Goal: Answer question/provide support

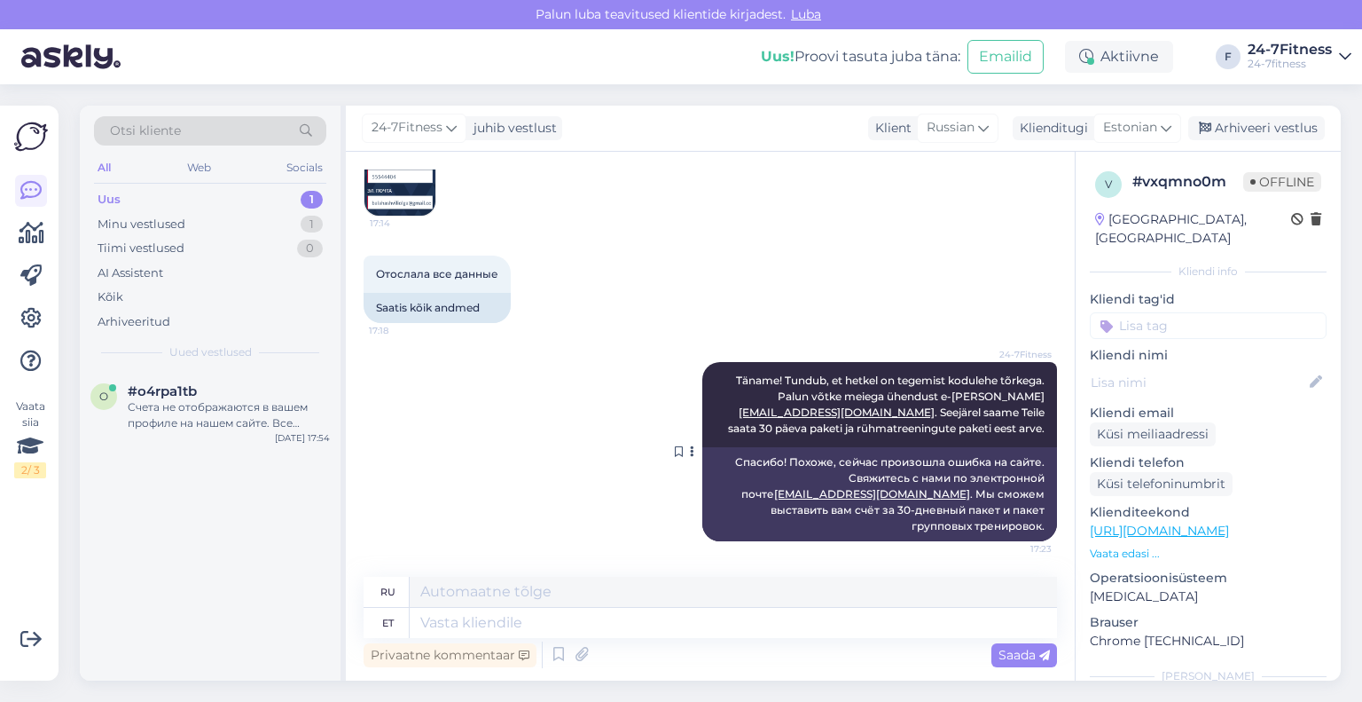
scroll to position [2781, 0]
click at [237, 400] on div "Счета не отображаются в вашем профиле на нашем сайте. Все отправленные вам элек…" at bounding box center [229, 415] width 202 height 32
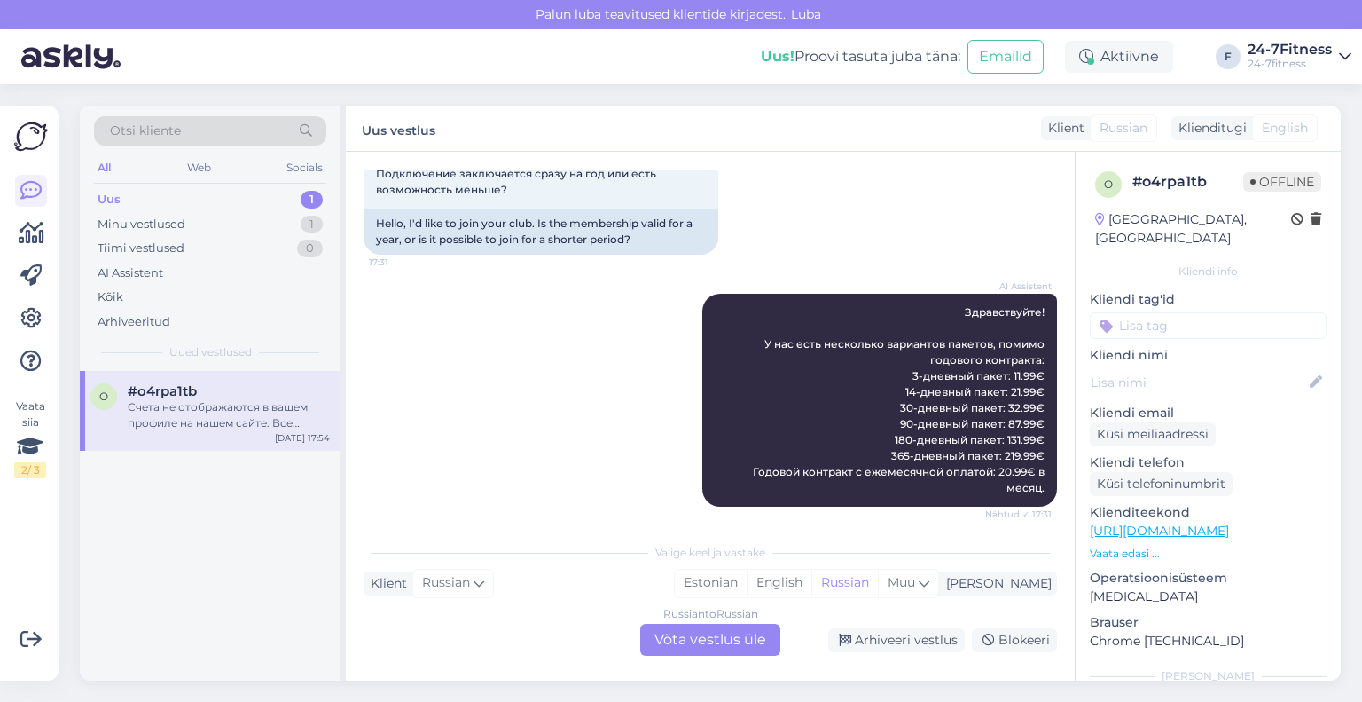
scroll to position [0, 0]
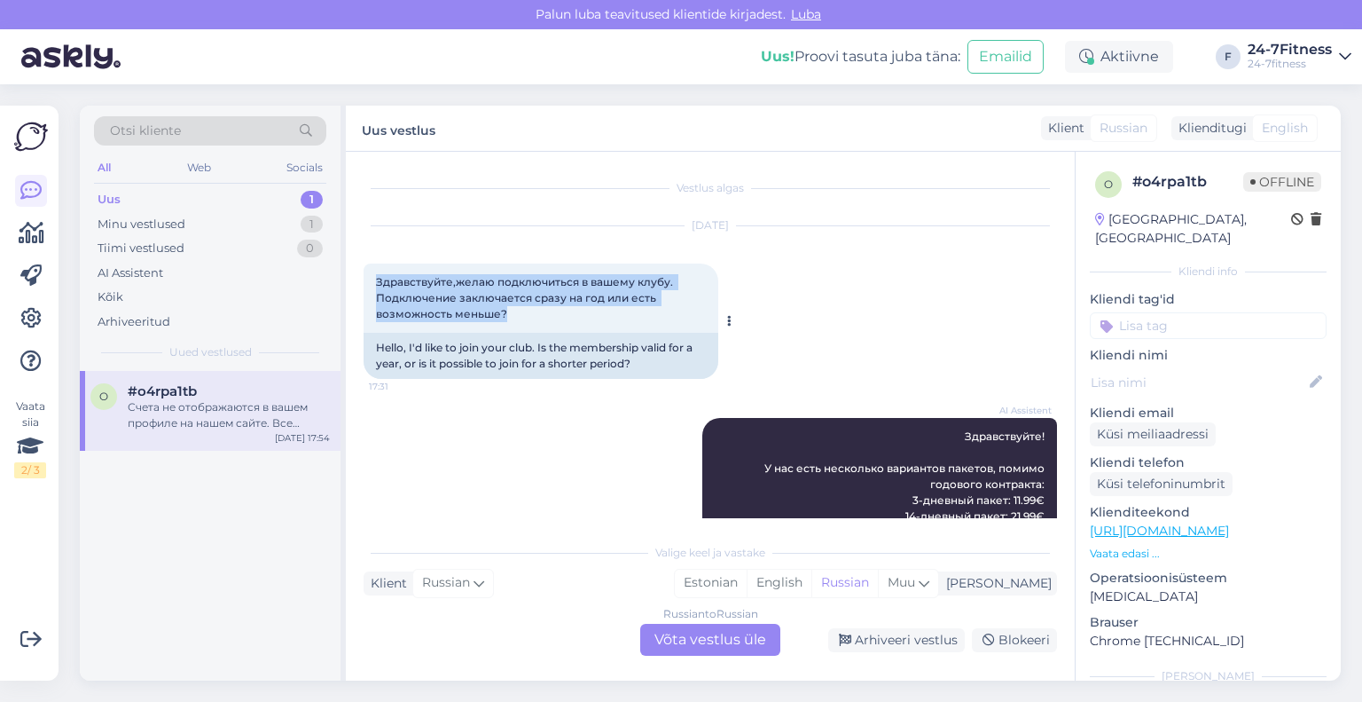
drag, startPoint x: 538, startPoint y: 311, endPoint x: 365, endPoint y: 282, distance: 176.3
click at [365, 282] on div "Здравствуйте,желаю подключиться в вашему клубу. Подключение заключается сразу н…" at bounding box center [541, 297] width 355 height 69
copy span "Здравствуйте,желаю подключиться в вашему клубу. Подключение заключается сразу н…"
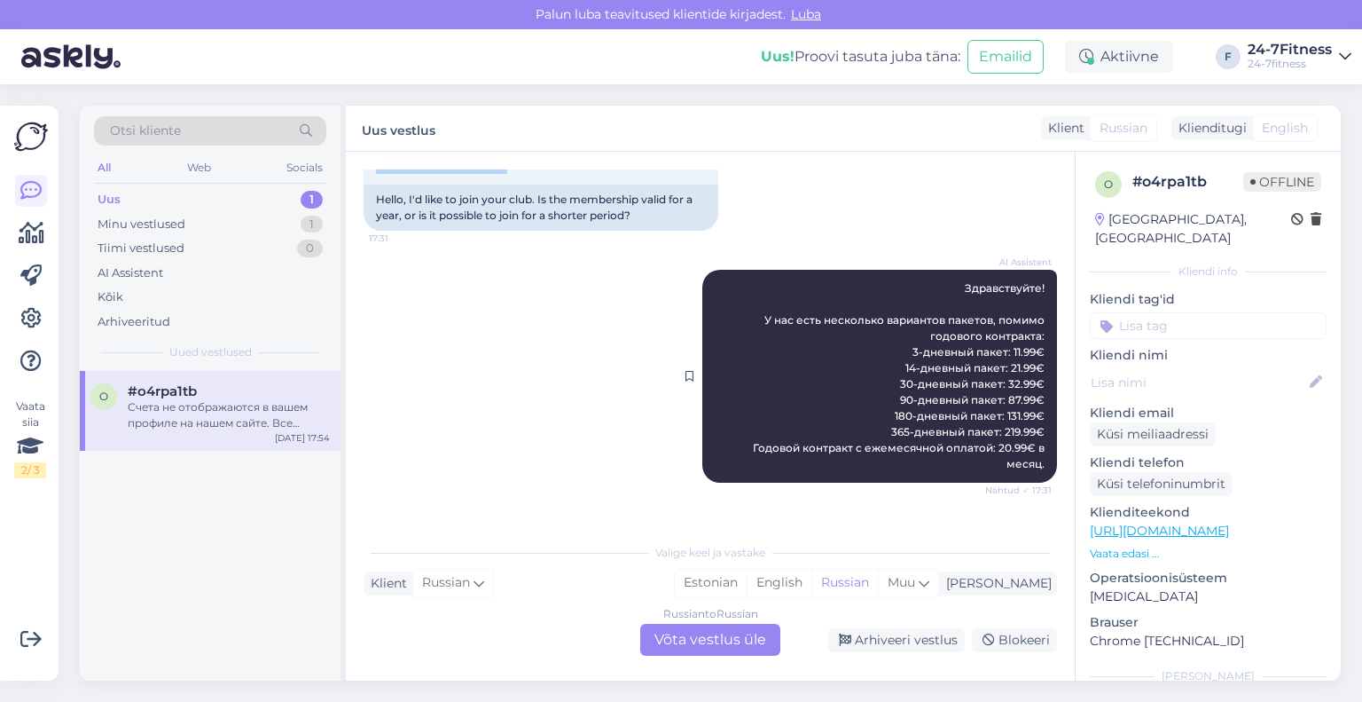
scroll to position [177, 0]
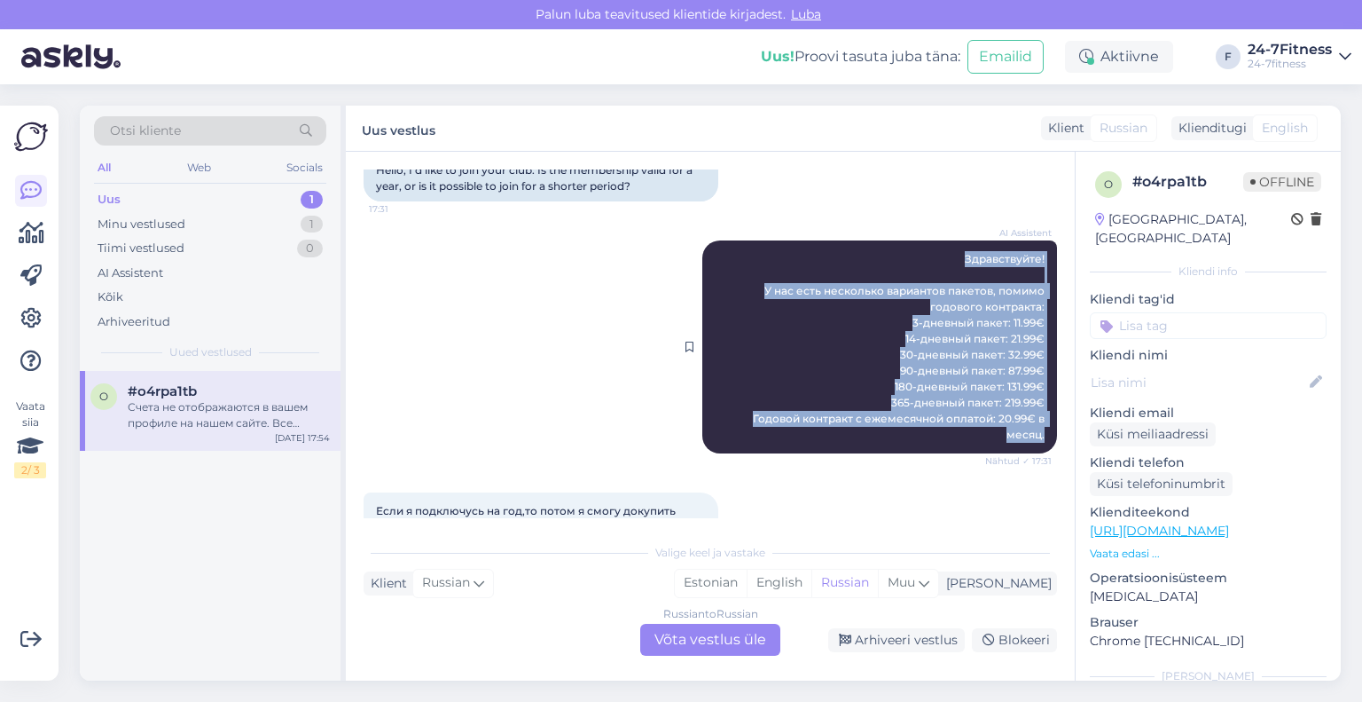
drag, startPoint x: 1032, startPoint y: 432, endPoint x: 901, endPoint y: 242, distance: 230.8
click at [901, 242] on div "AI Assistent Здравствуйте! У нас есть несколько вариантов пакетов, помимо годов…" at bounding box center [879, 346] width 355 height 213
copy span "Здравствуйте! У нас есть несколько вариантов пакетов, помимо годового контракта…"
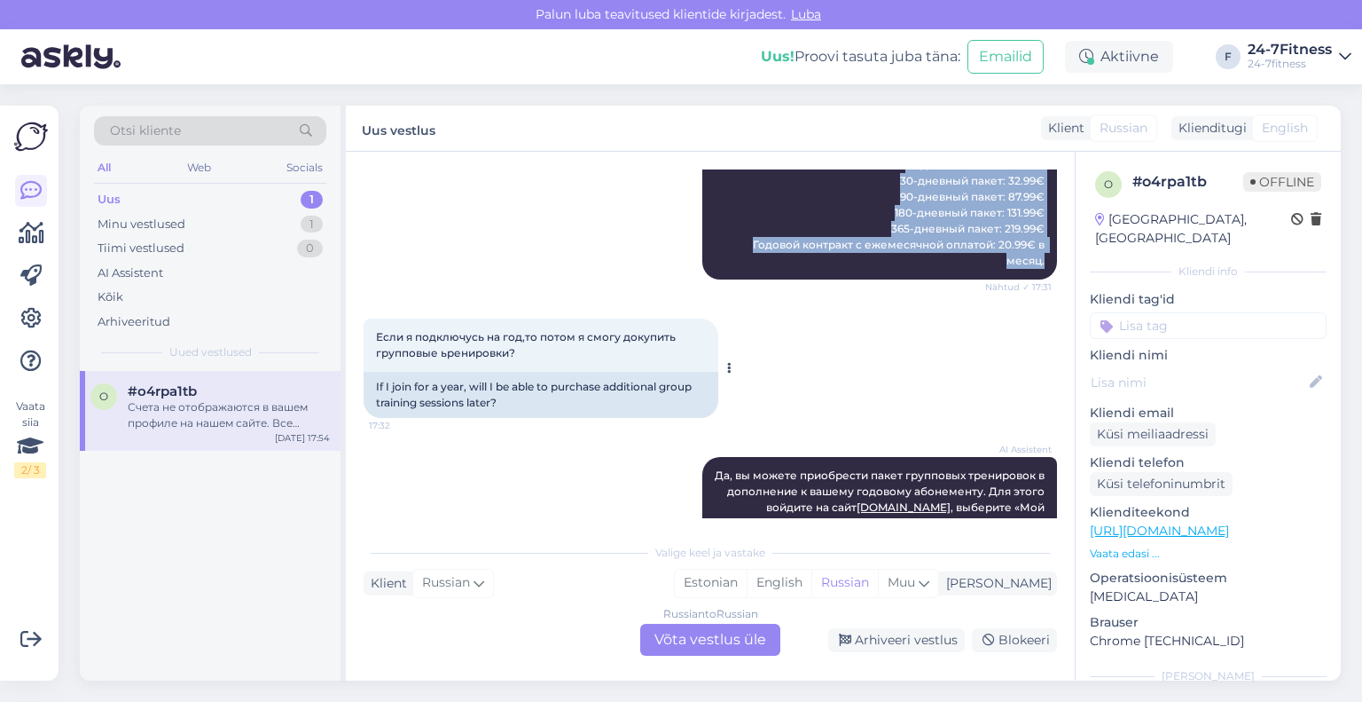
scroll to position [355, 0]
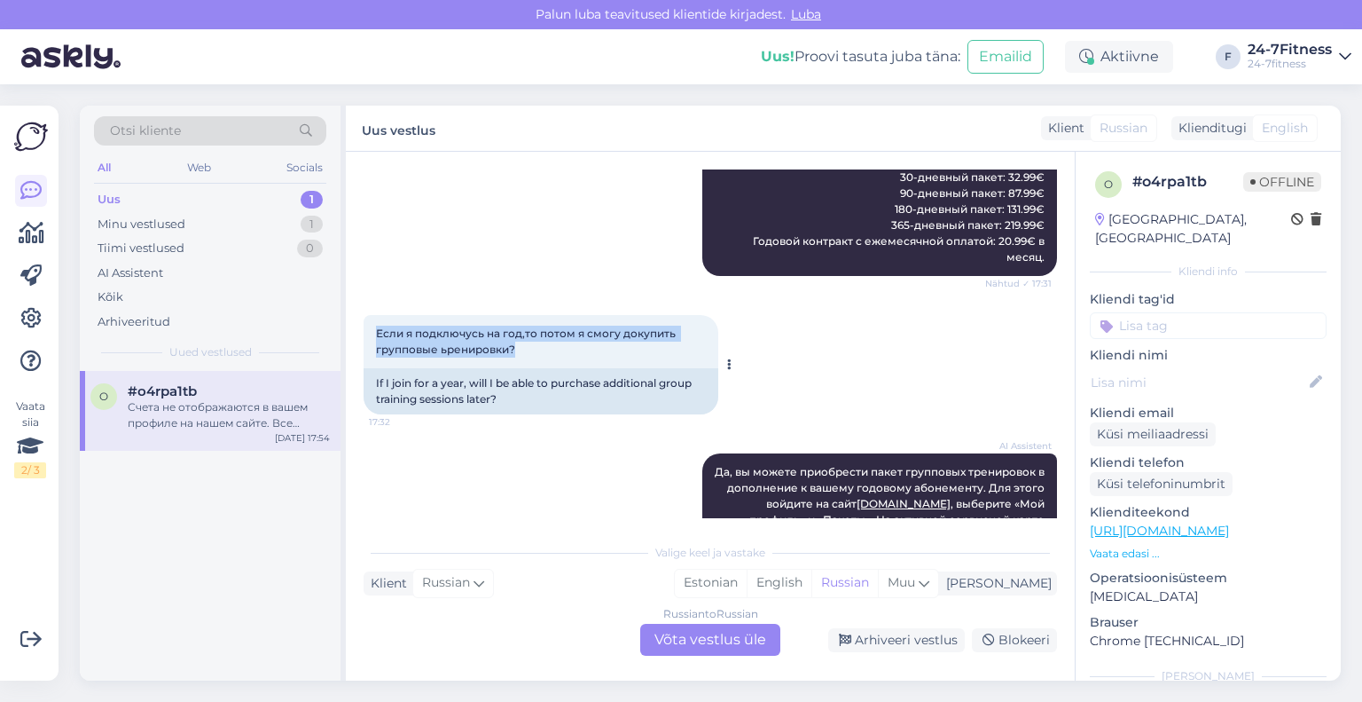
drag, startPoint x: 525, startPoint y: 347, endPoint x: 373, endPoint y: 333, distance: 153.1
click at [373, 333] on div "Если я подключусь на год,то потом я смогу докупить групповые ьренировки? 17:32" at bounding box center [541, 341] width 355 height 53
copy span "Если я подключусь на год,то потом я смогу докупить групповые ьренировки?"
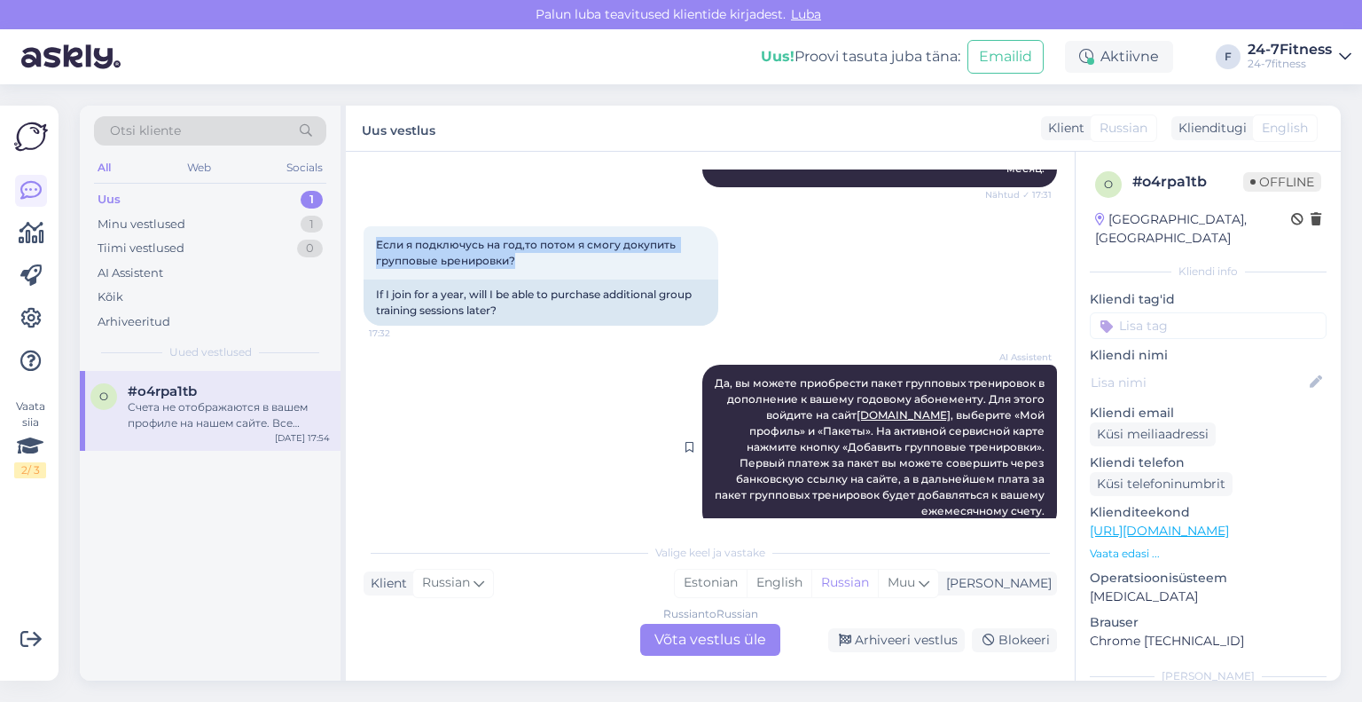
scroll to position [532, 0]
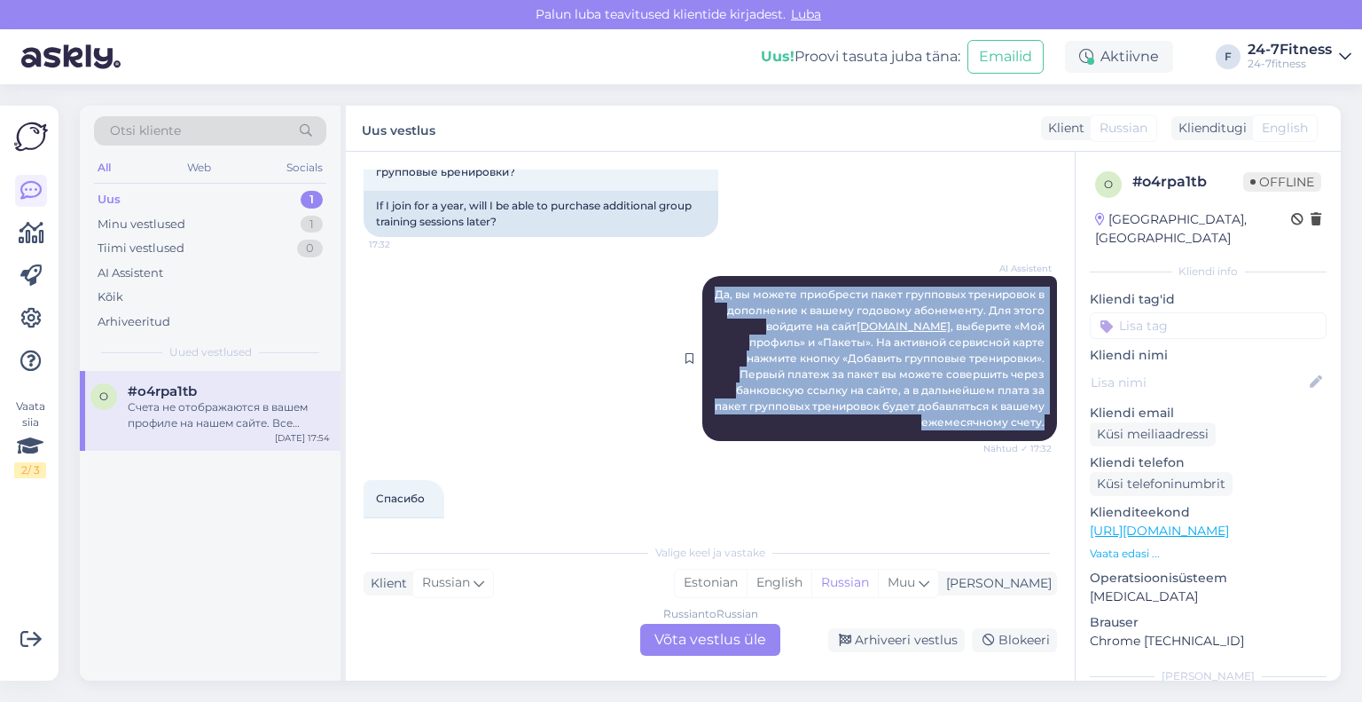
drag, startPoint x: 1040, startPoint y: 418, endPoint x: 691, endPoint y: 292, distance: 371.5
click at [702, 292] on div "AI Assistent Да, вы можете приобрести пакет групповых тренировок в дополнение к…" at bounding box center [879, 358] width 355 height 165
copy span "Да, вы можете приобрести пакет групповых тренировок в дополнение к вашему годов…"
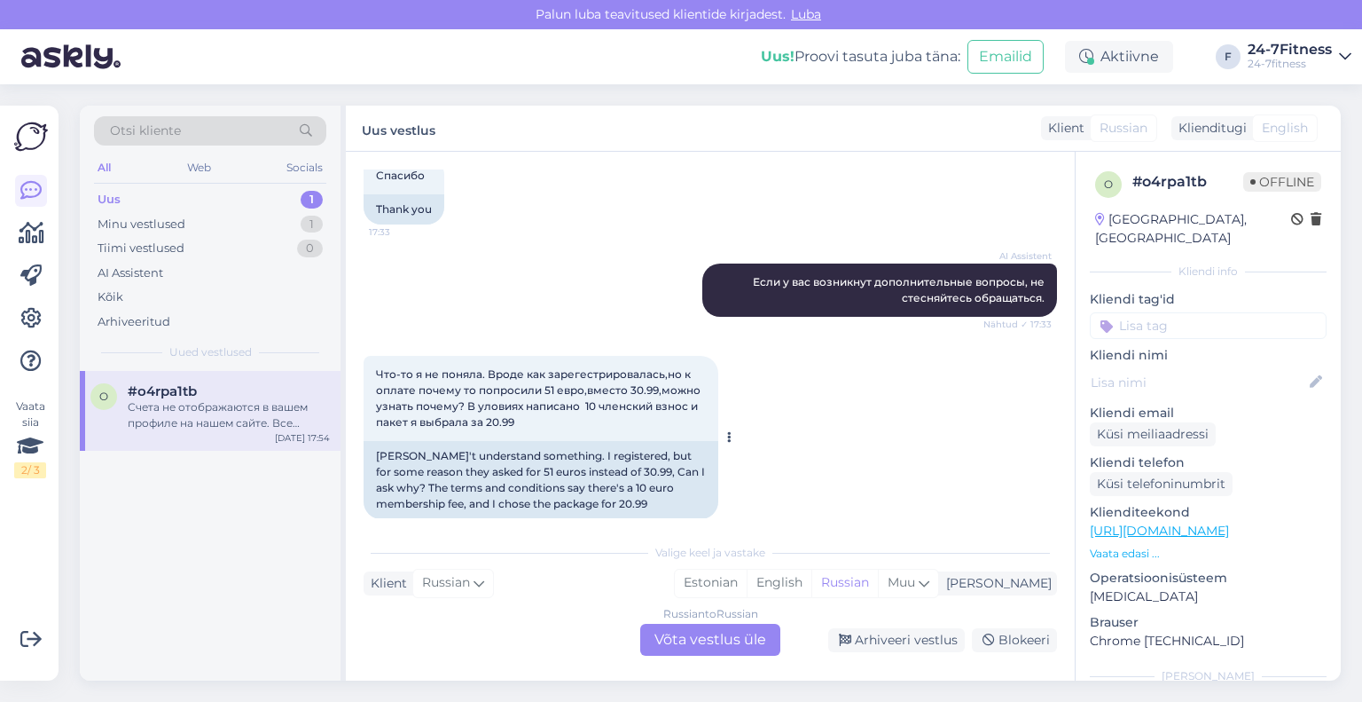
scroll to position [887, 0]
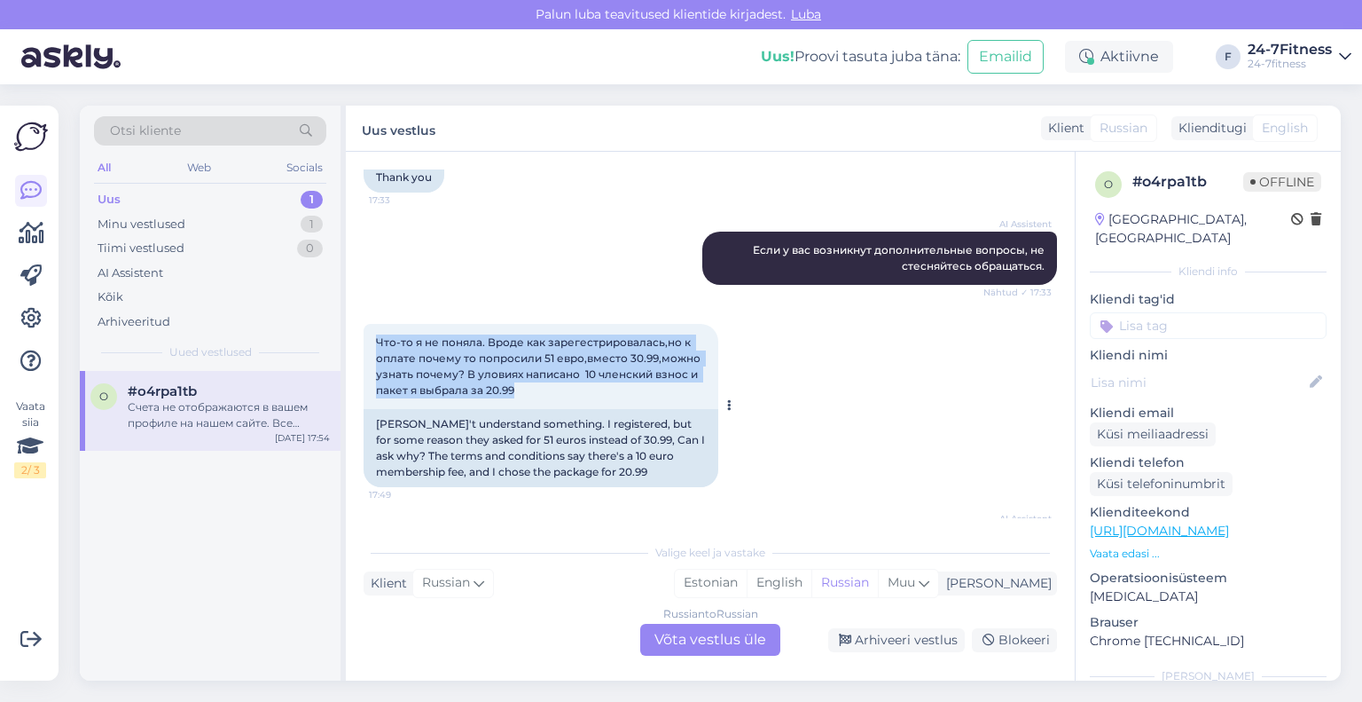
drag, startPoint x: 556, startPoint y: 388, endPoint x: 373, endPoint y: 349, distance: 187.0
click at [373, 349] on div "Что-то я не поняла. Вроде как зарегестрировалась,но к оплате почему то попросил…" at bounding box center [541, 366] width 355 height 85
copy span "Что-то я не поняла. Вроде как зарегестрировалась,но к оплате почему то попросил…"
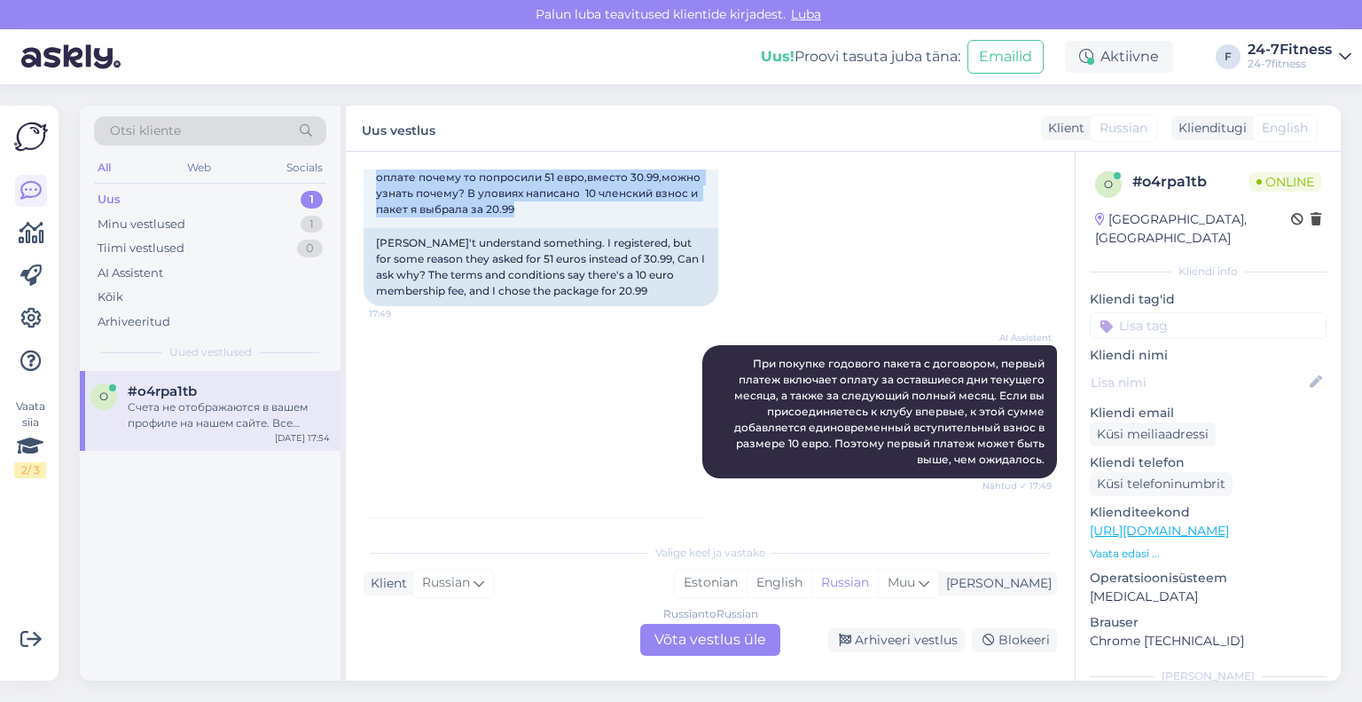
scroll to position [1153, 0]
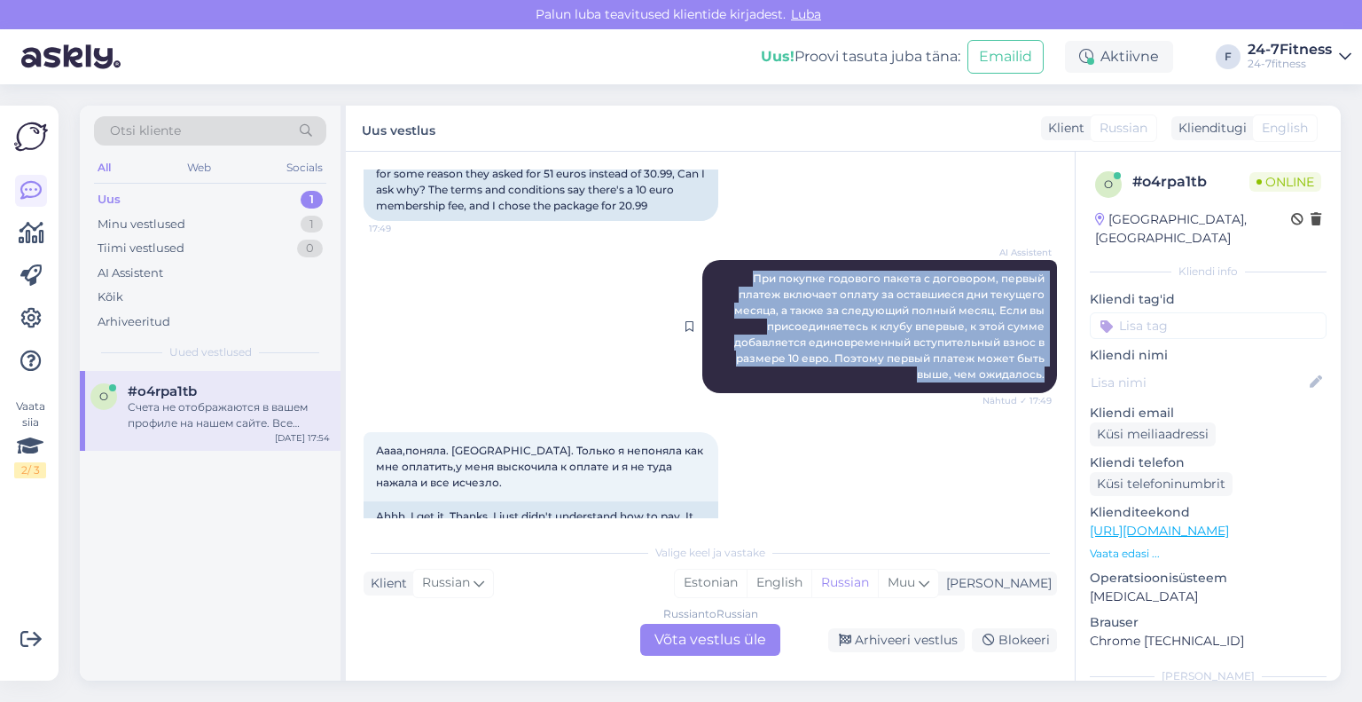
drag, startPoint x: 1037, startPoint y: 374, endPoint x: 726, endPoint y: 279, distance: 324.6
click at [726, 279] on div "AI Assistent При покупке годового пакета с договором, первый платеж включает оп…" at bounding box center [879, 326] width 355 height 133
copy span "При покупке годового пакета с договором, первый платеж включает оплату за остав…"
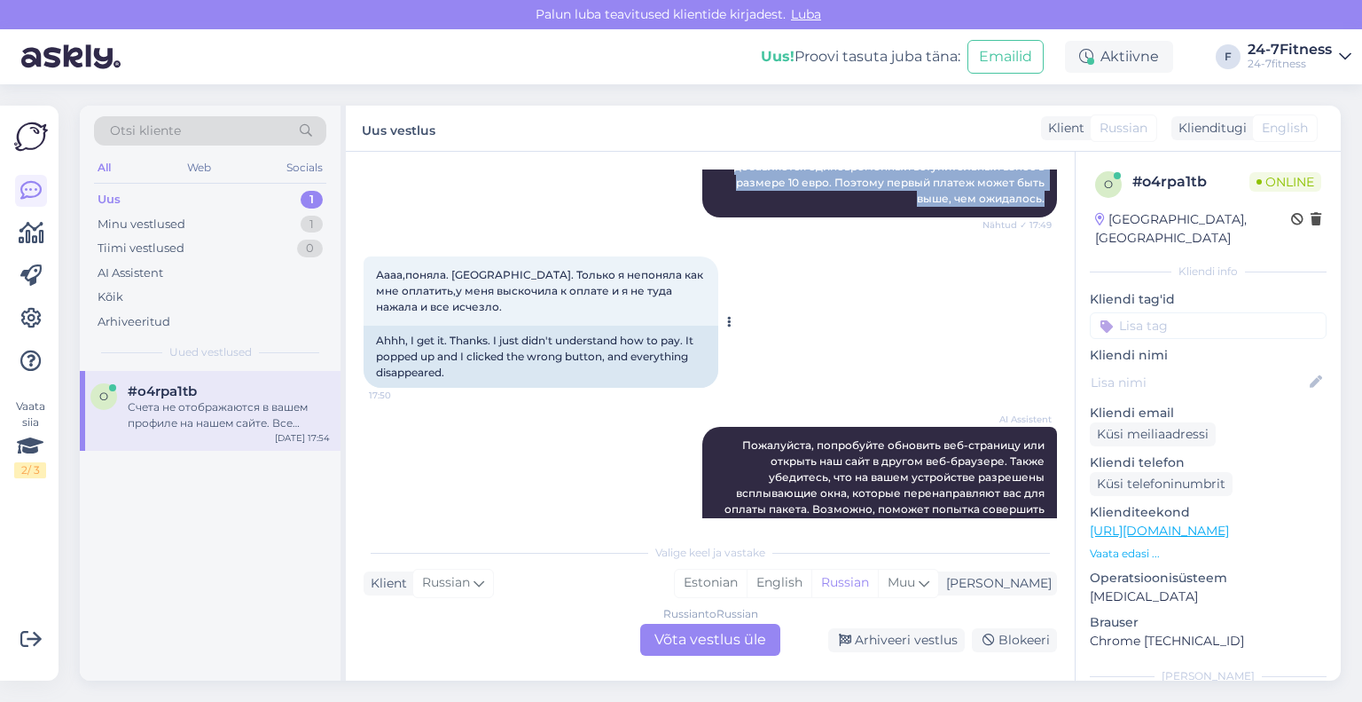
scroll to position [1330, 0]
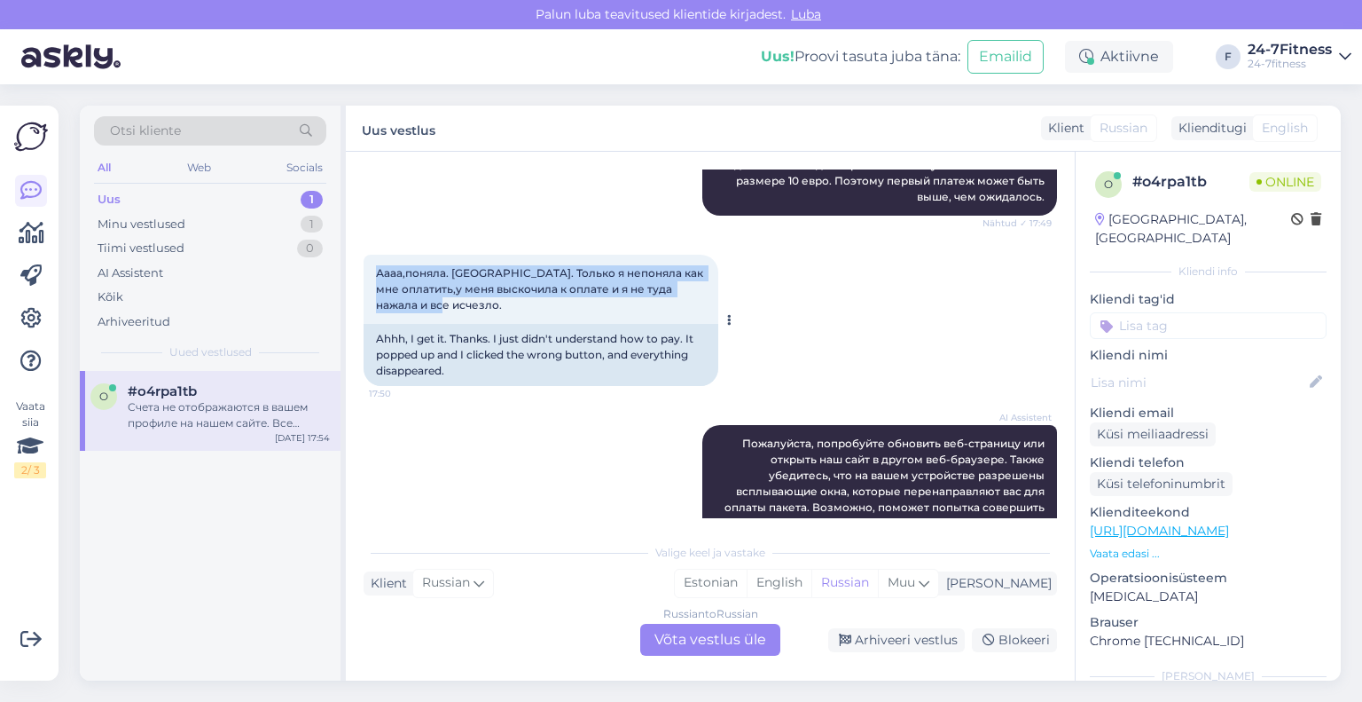
drag, startPoint x: 483, startPoint y: 308, endPoint x: 364, endPoint y: 277, distance: 123.7
click at [364, 277] on div "Аааа,поняла. [GEOGRAPHIC_DATA]. Только я непоняла как мне оплатить,у меня выско…" at bounding box center [541, 289] width 355 height 69
copy span "Аааа,поняла. [GEOGRAPHIC_DATA]. Только я непоняла как мне оплатить,у меня выско…"
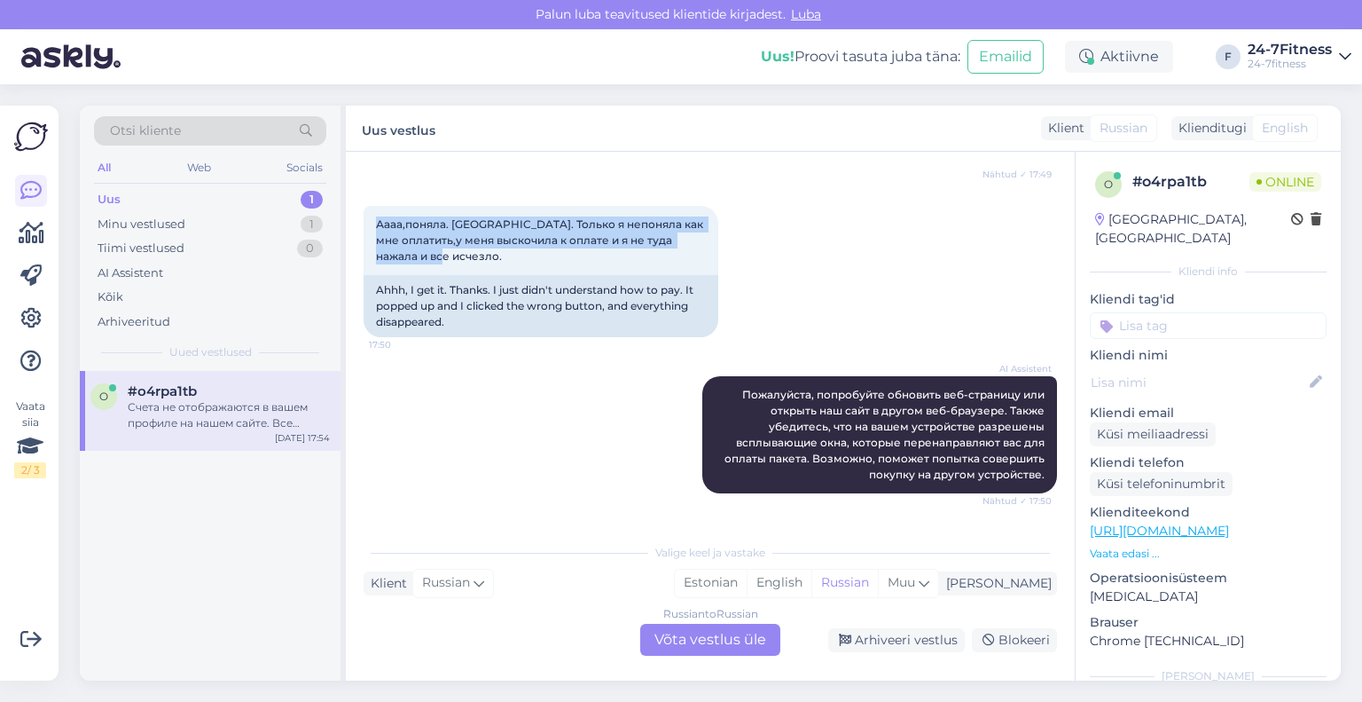
scroll to position [1508, 0]
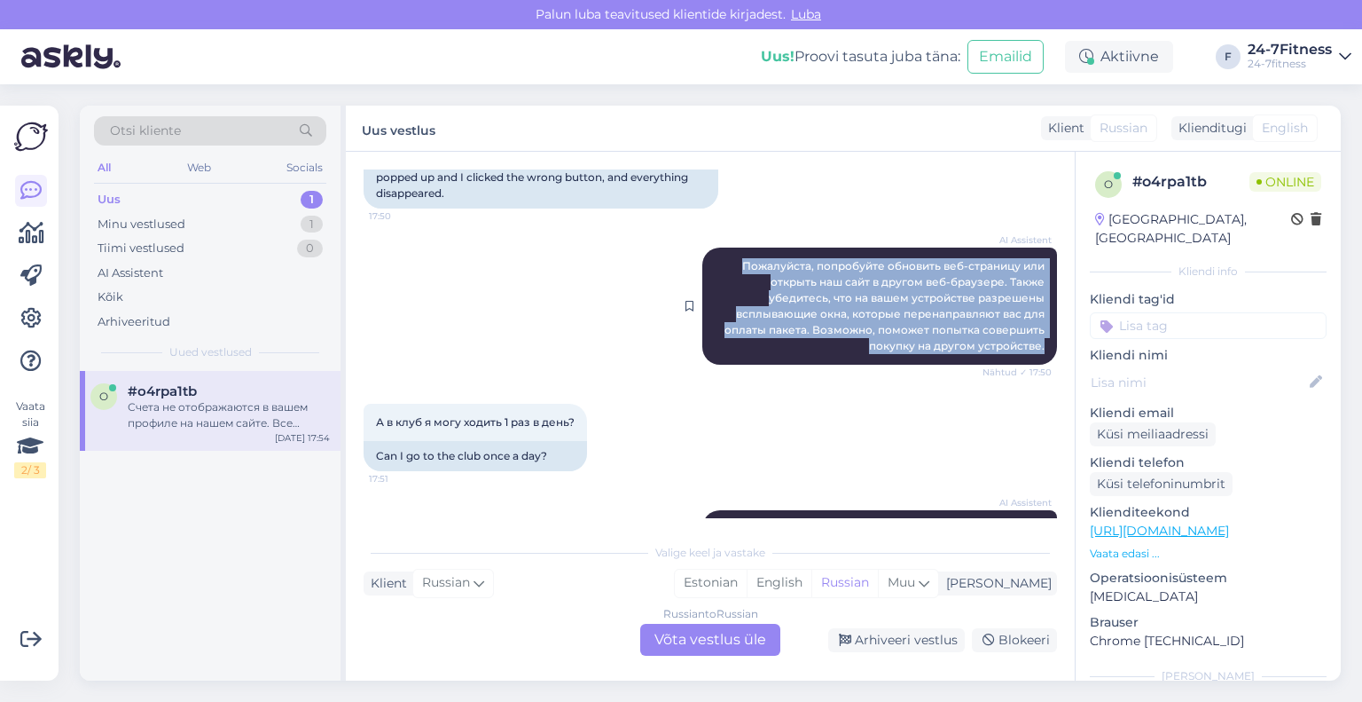
drag, startPoint x: 1032, startPoint y: 344, endPoint x: 730, endPoint y: 265, distance: 312.6
click at [730, 265] on div "AI Assistent Пожалуйста, попробуйте обновить веб-страницу или открыть наш сайт …" at bounding box center [879, 305] width 355 height 117
copy span "Пожалуйста, попробуйте обновить веб-страницу или открыть наш сайт в другом веб-…"
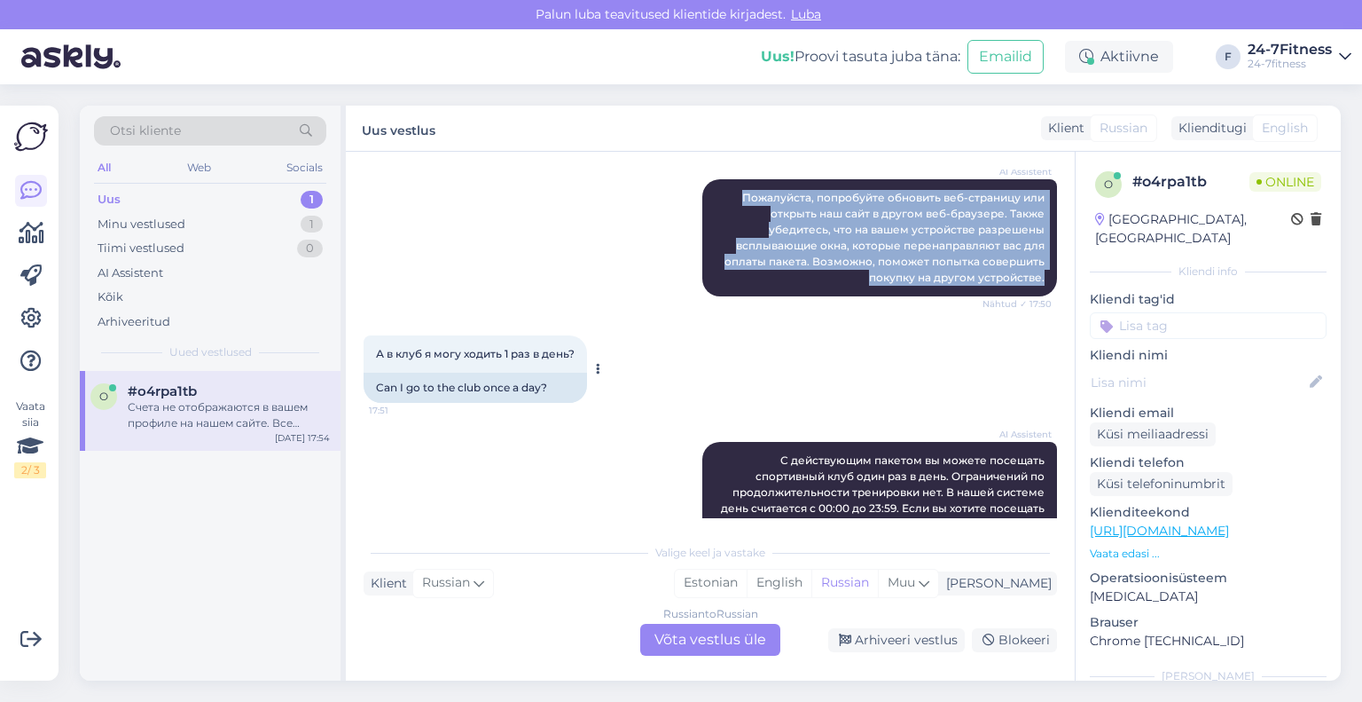
scroll to position [1596, 0]
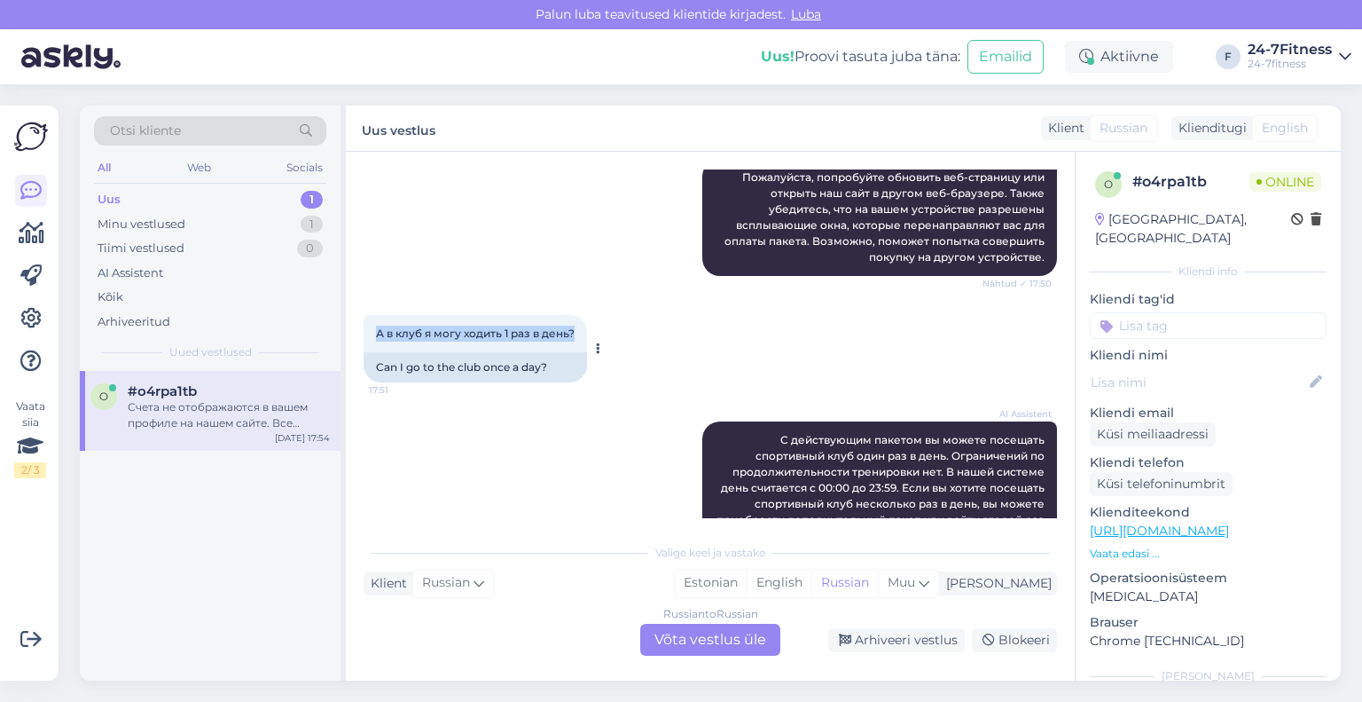
drag, startPoint x: 578, startPoint y: 331, endPoint x: 378, endPoint y: 336, distance: 200.5
click at [378, 336] on span "А в клуб я могу ходить 1 раз в день?" at bounding box center [475, 332] width 199 height 13
copy span "А в клуб я могу ходить 1 раз в день?"
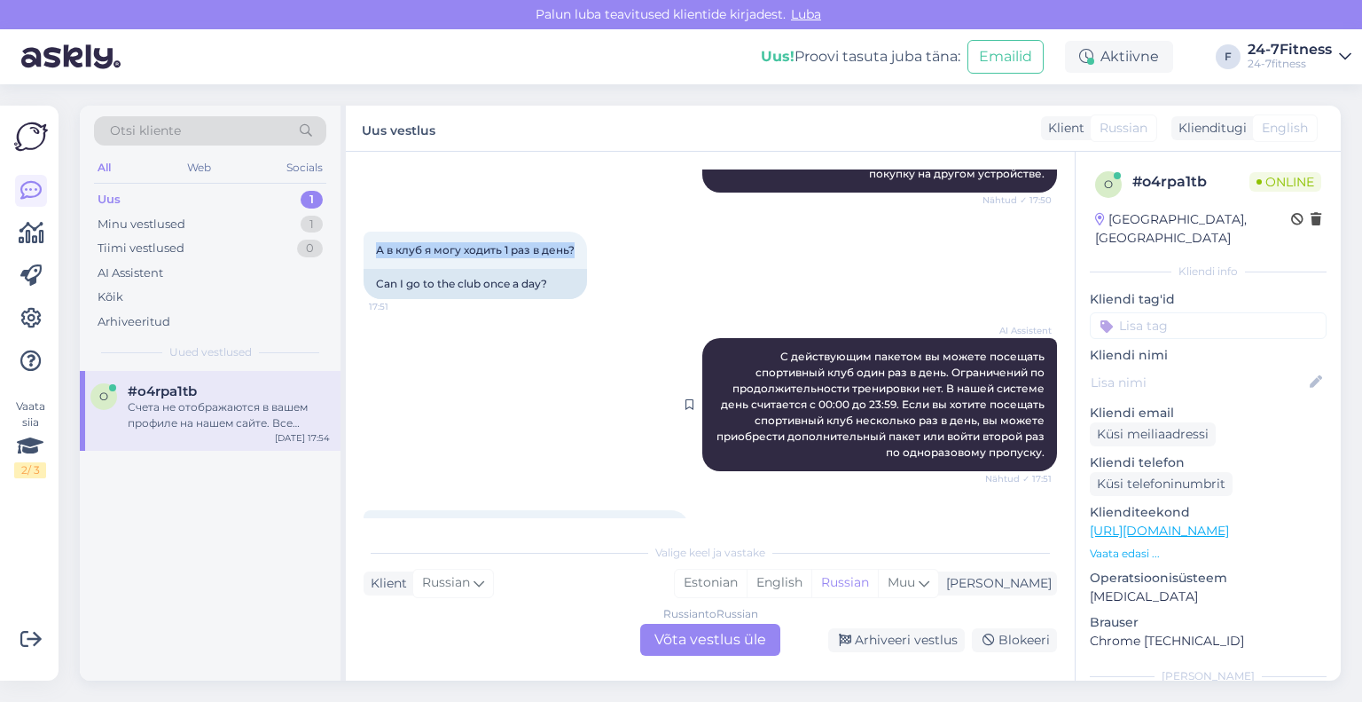
scroll to position [1774, 0]
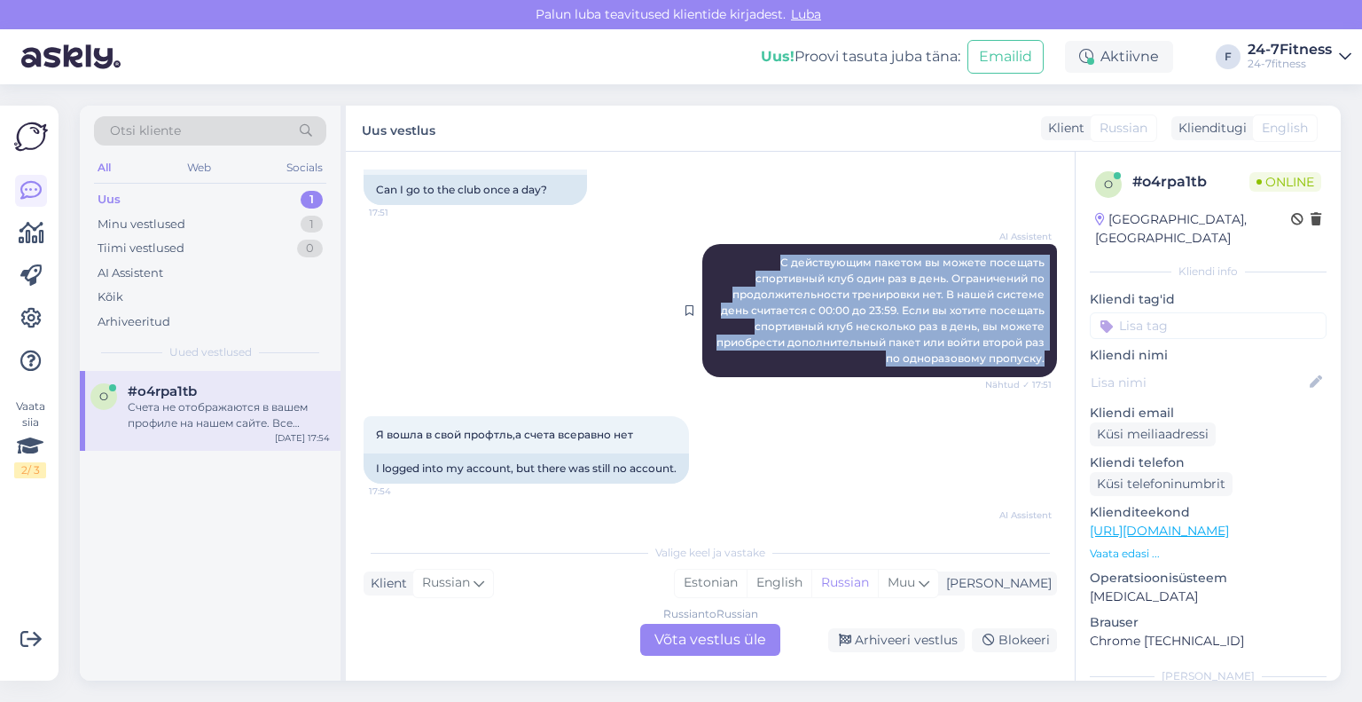
drag, startPoint x: 1032, startPoint y: 357, endPoint x: 757, endPoint y: 267, distance: 290.0
click at [757, 267] on div "AI Assistent С действующим пакетом вы можете посещать спортивный клуб один раз …" at bounding box center [879, 310] width 355 height 133
copy span "С действующим пакетом вы можете посещать спортивный клуб один раз в день. Огран…"
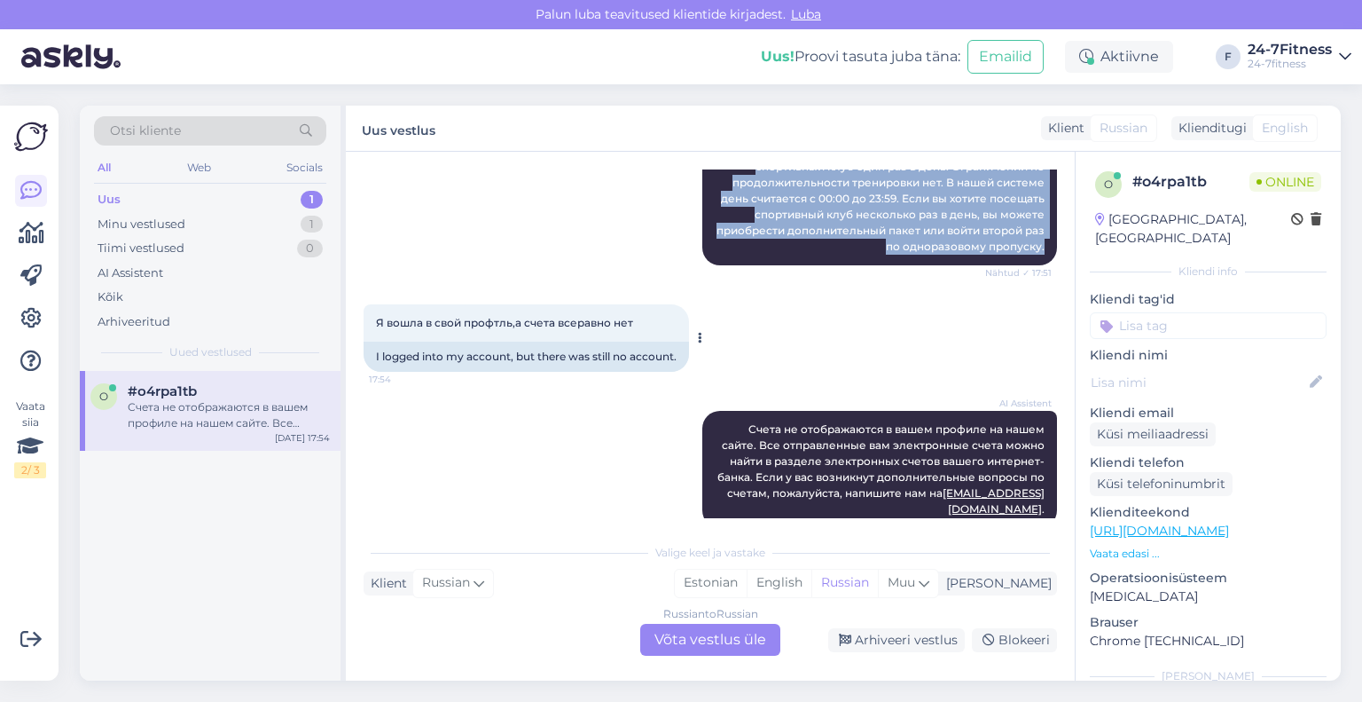
scroll to position [1898, 0]
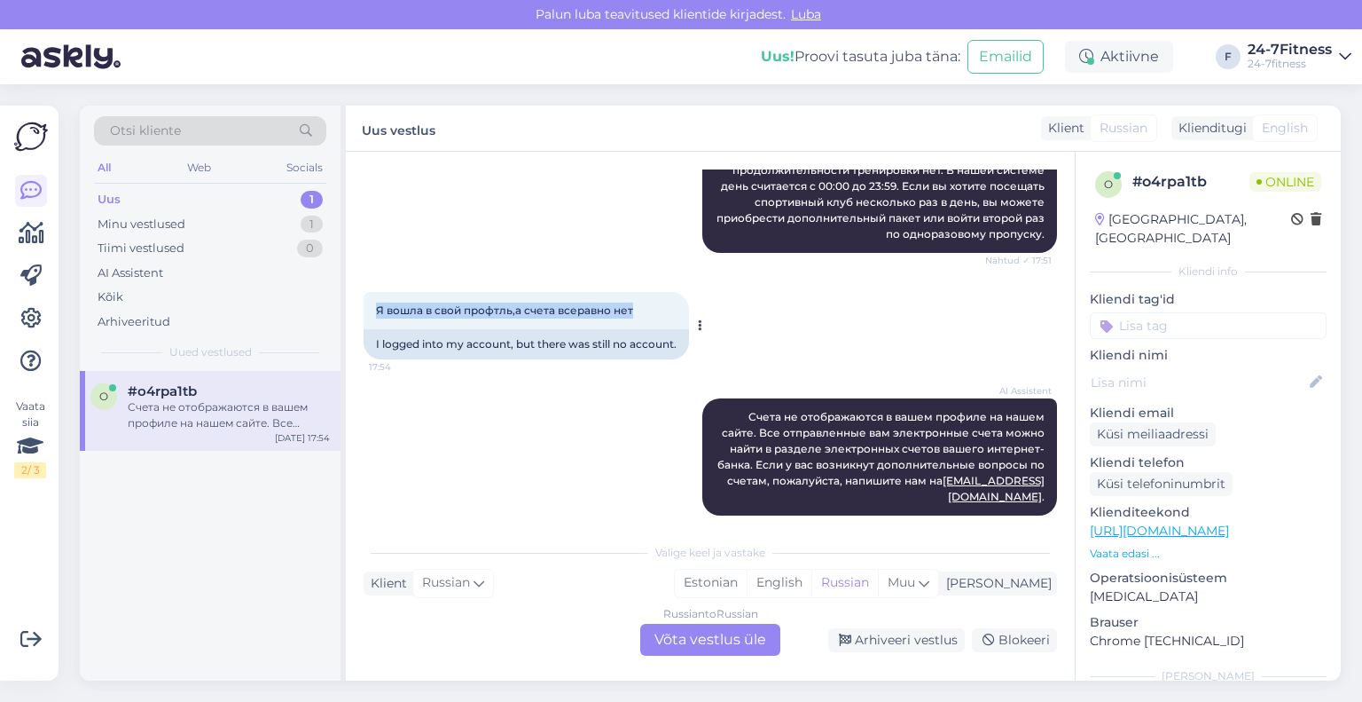
drag, startPoint x: 646, startPoint y: 306, endPoint x: 378, endPoint y: 326, distance: 268.6
click at [378, 326] on div "Я вошла в свой профтль,а счета всеравно нет 17:54" at bounding box center [527, 310] width 326 height 37
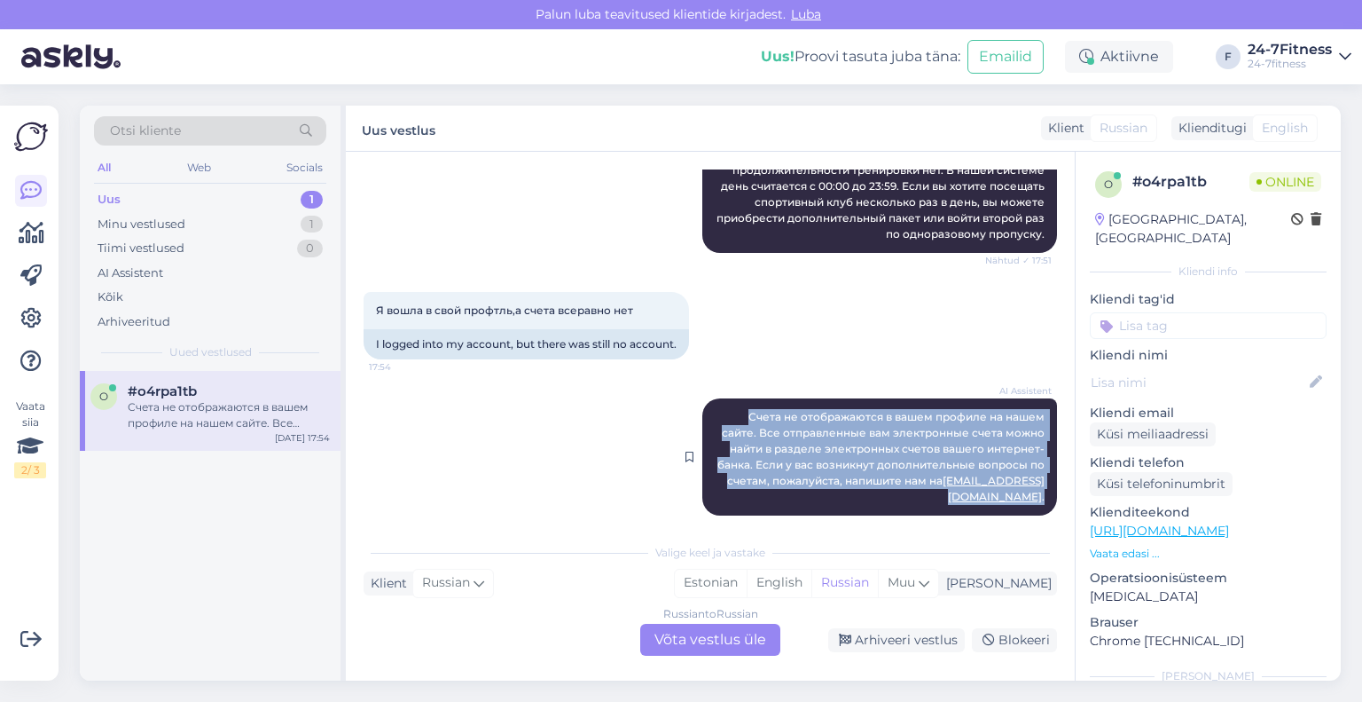
drag, startPoint x: 1033, startPoint y: 478, endPoint x: 719, endPoint y: 412, distance: 320.8
click at [719, 412] on div "AI Assistent Счета не отображаются в вашем профиле на нашем сайте. Все отправле…" at bounding box center [879, 456] width 355 height 117
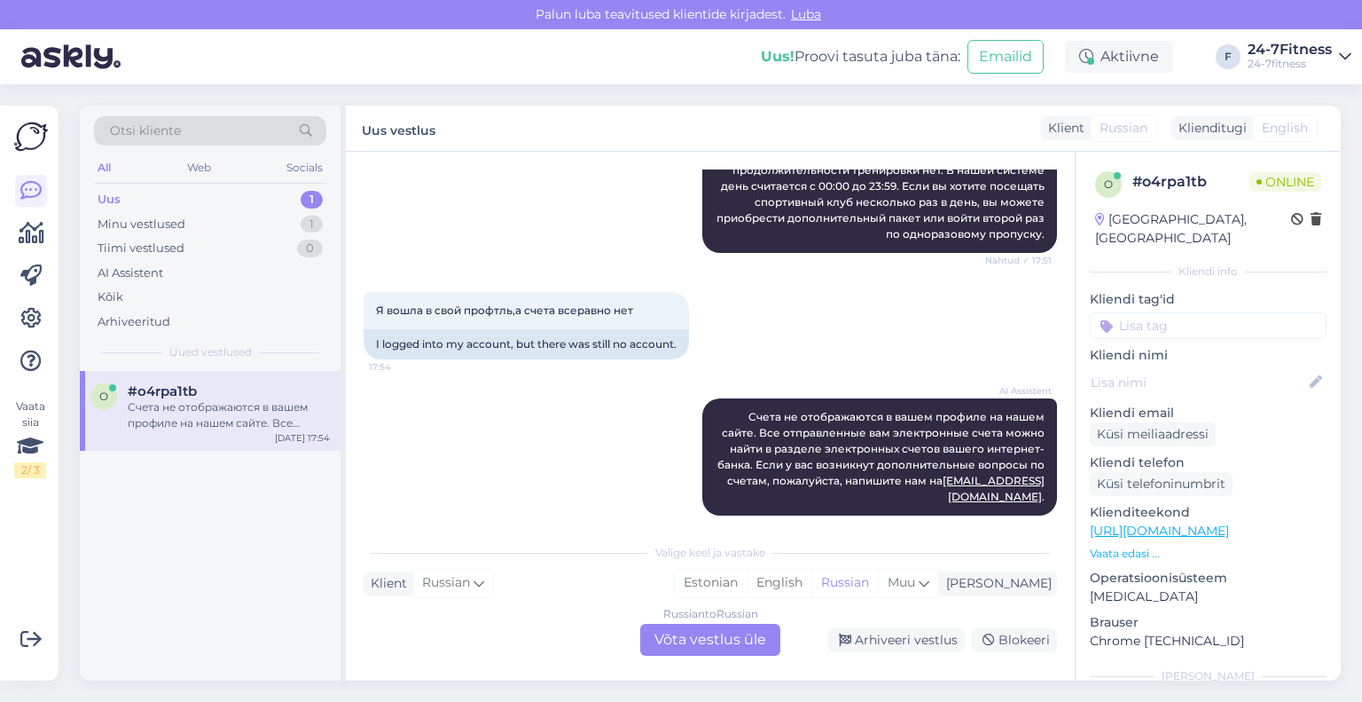
click at [828, 327] on div "Я вошла в свой профтль,а счета всеравно нет 17:54 I logged into my account, but…" at bounding box center [711, 325] width 694 height 106
click at [848, 631] on div "Arhiveeri vestlus" at bounding box center [896, 640] width 137 height 24
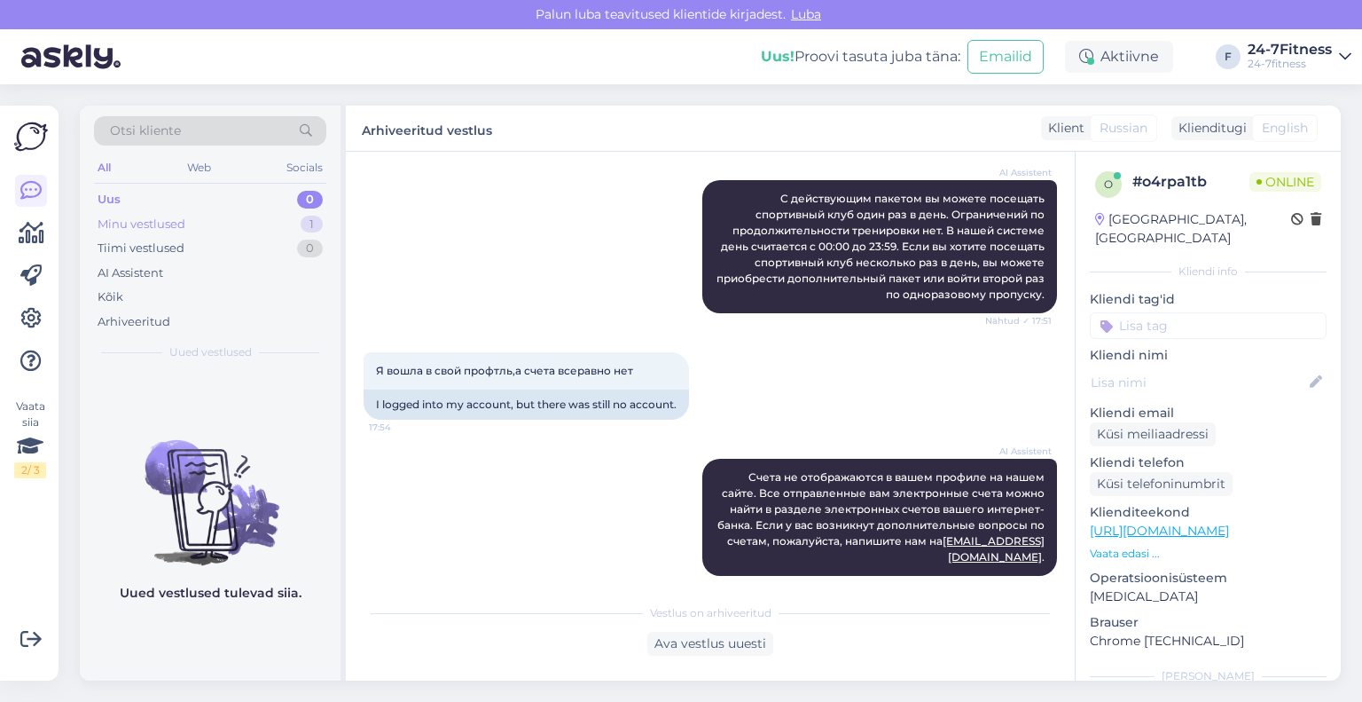
click at [161, 221] on div "Minu vestlused" at bounding box center [142, 225] width 88 height 18
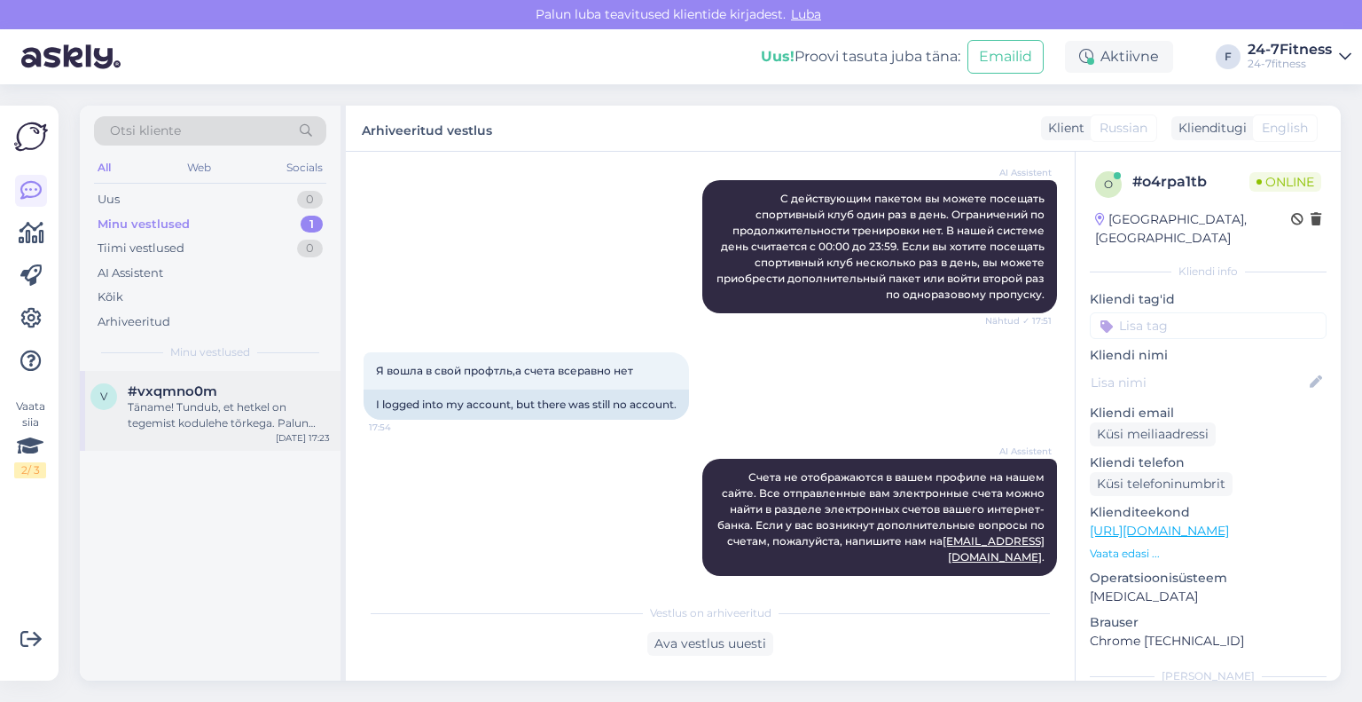
click at [169, 405] on div "Täname! Tundub, et hetkel on tegemist kodulehe tõrkega. Palun võtke meiega ühen…" at bounding box center [229, 415] width 202 height 32
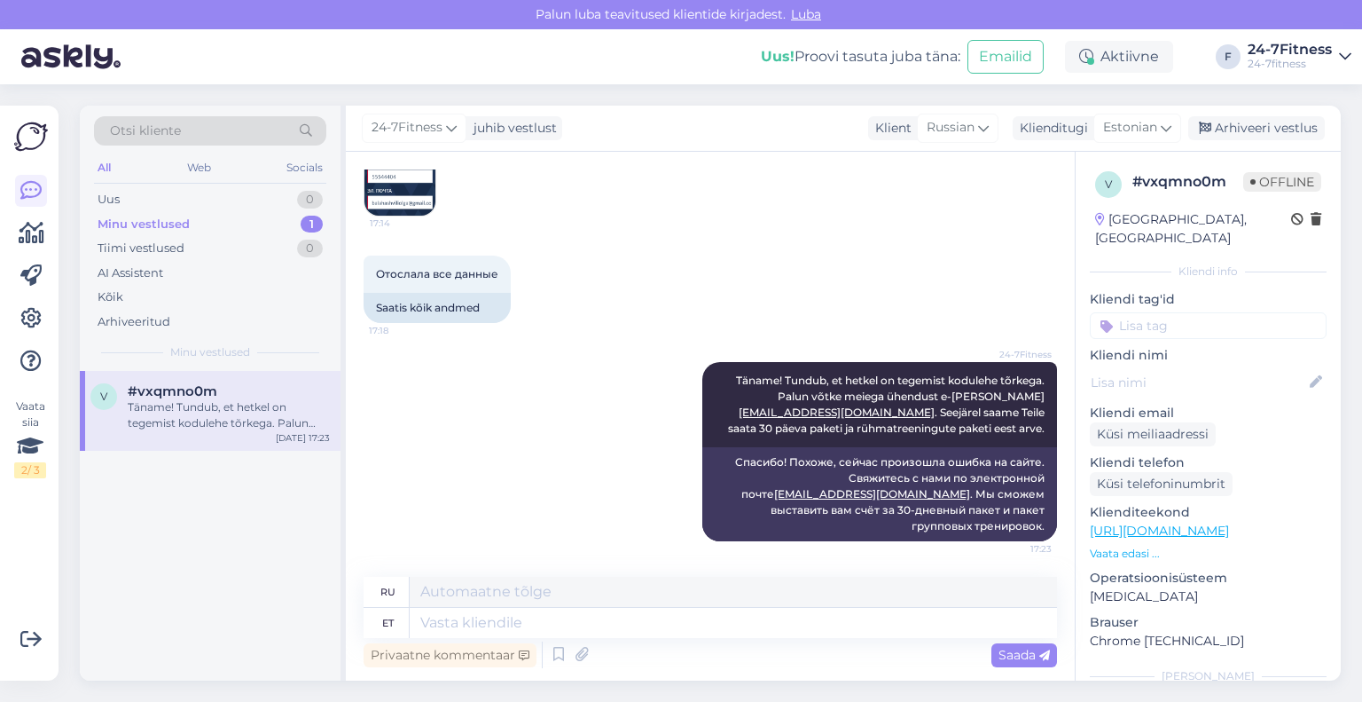
scroll to position [2781, 0]
click at [1211, 132] on icon at bounding box center [1205, 128] width 12 height 12
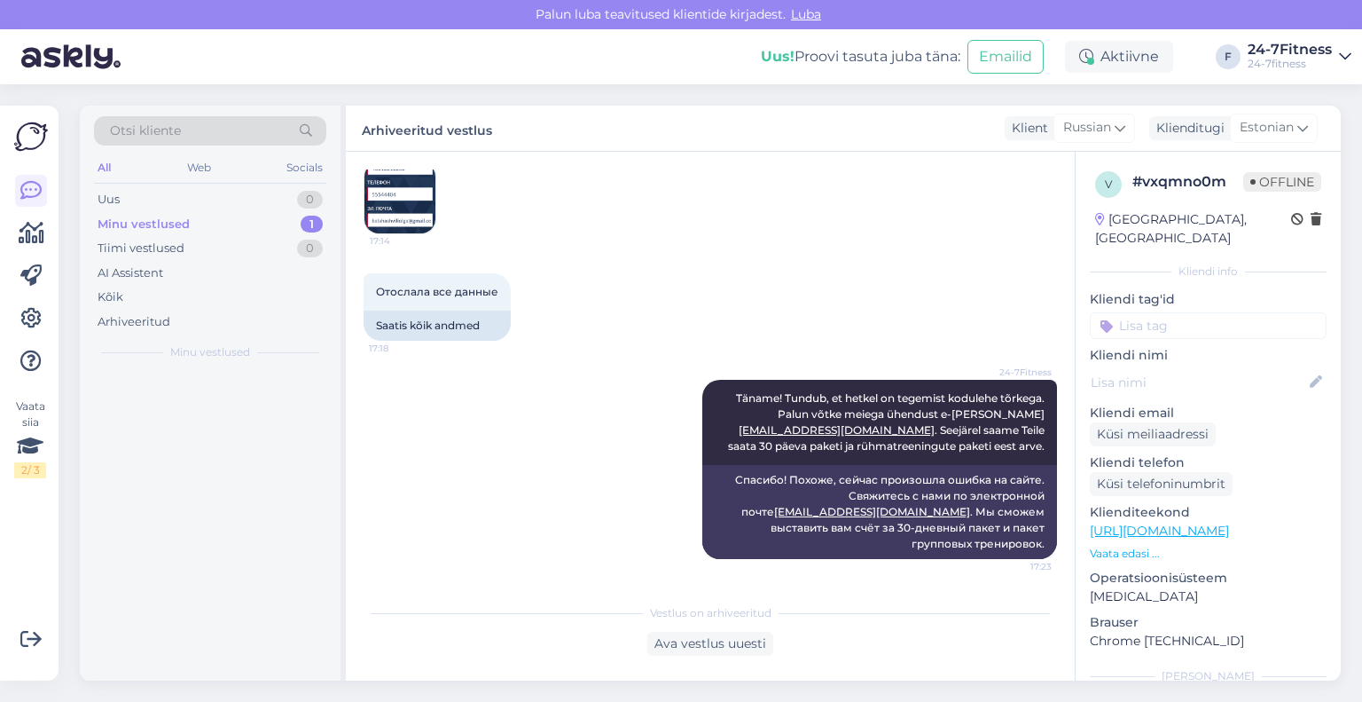
scroll to position [2765, 0]
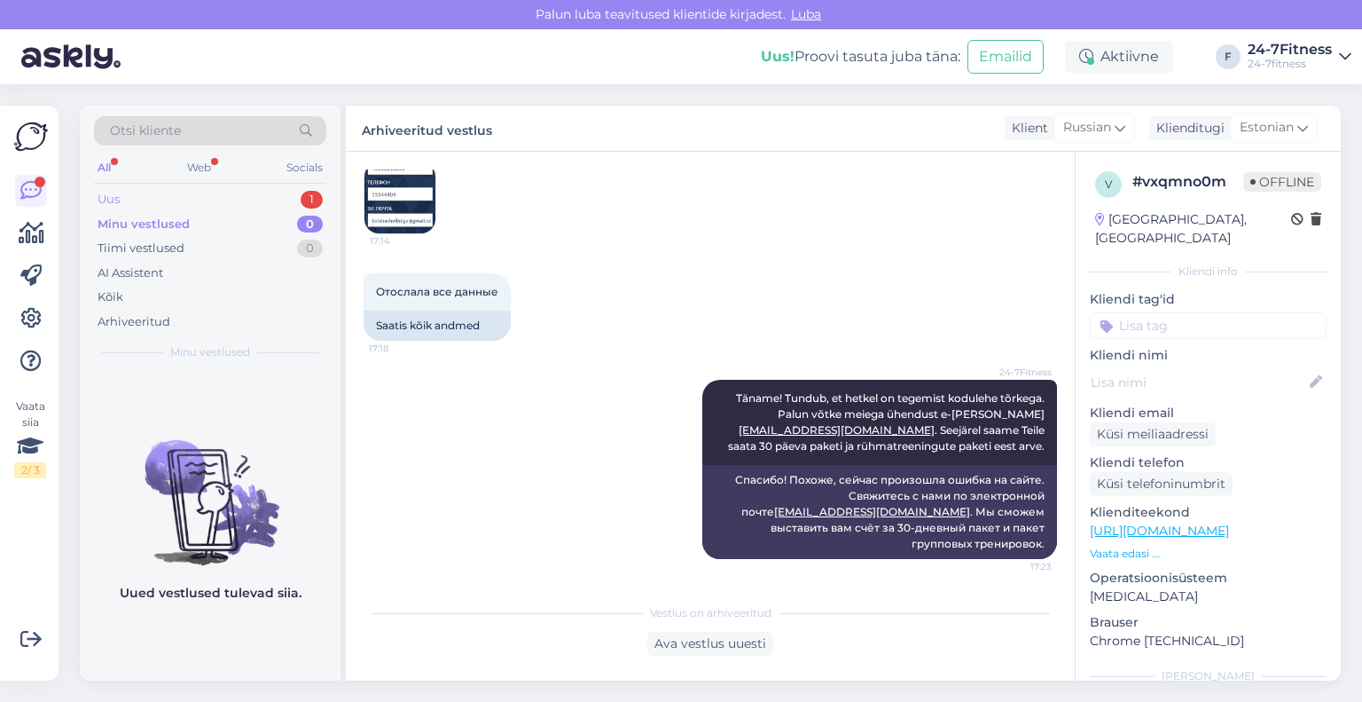
click at [170, 200] on div "Uus 1" at bounding box center [210, 199] width 232 height 25
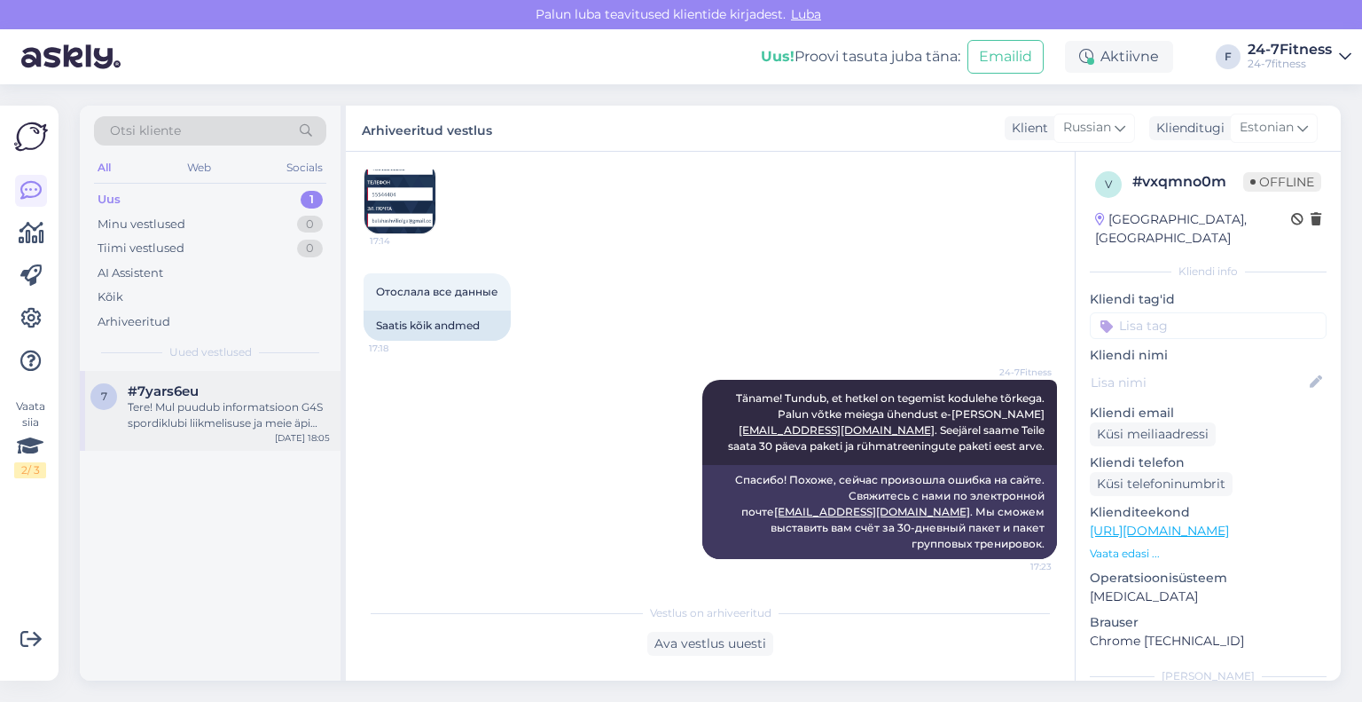
click at [189, 388] on span "#7yars6eu" at bounding box center [163, 391] width 71 height 16
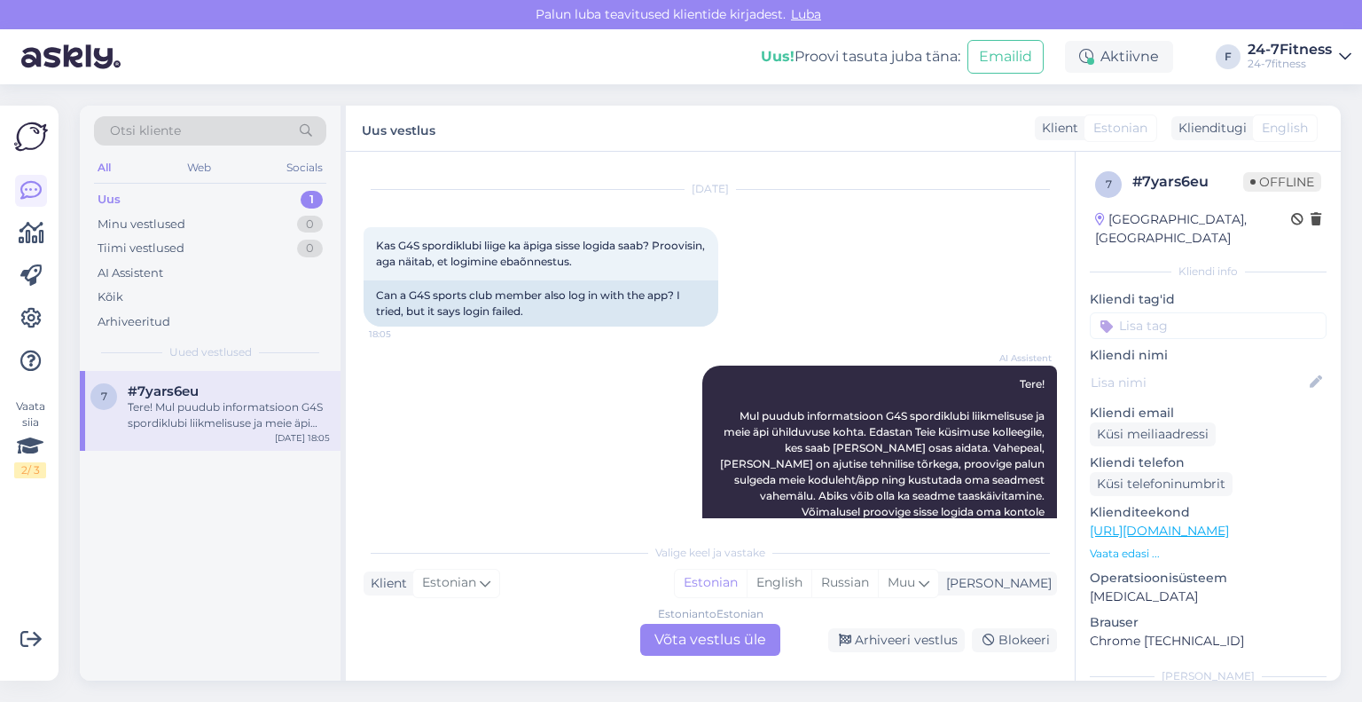
scroll to position [67, 0]
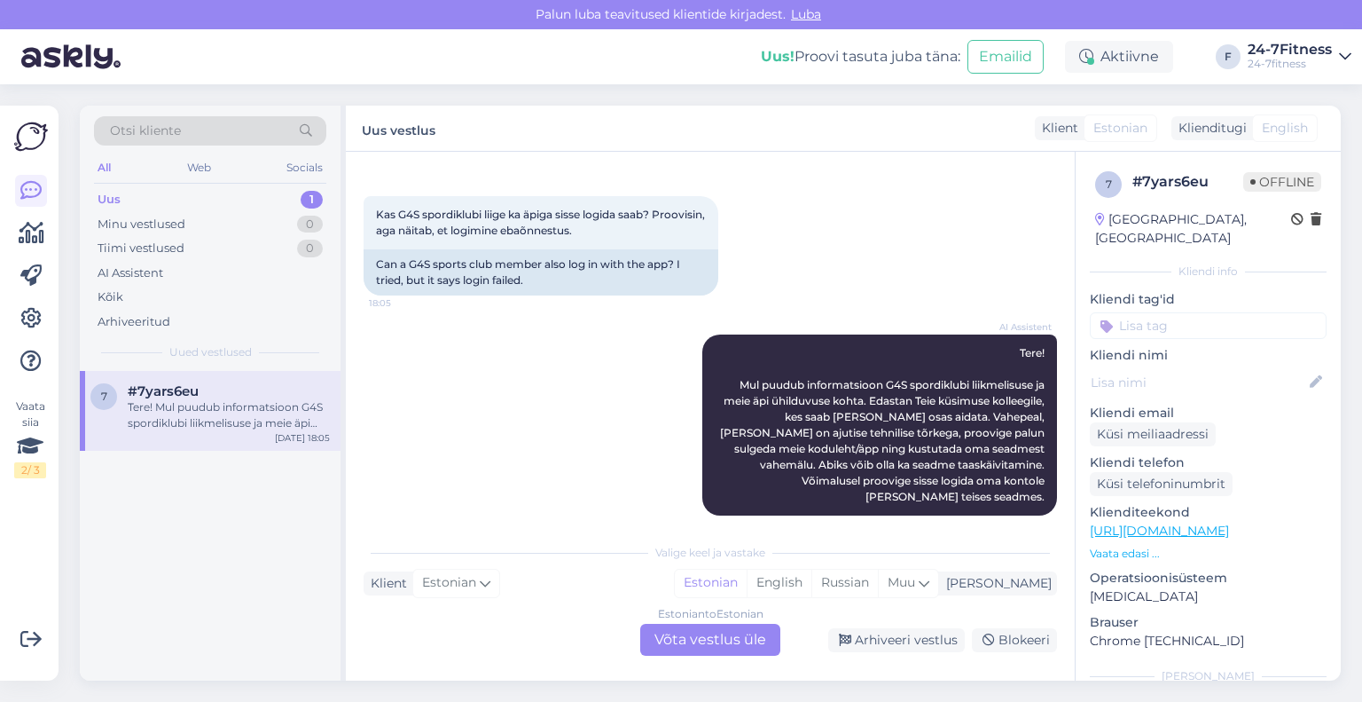
click at [678, 633] on div "Estonian to Estonian Võta vestlus üle" at bounding box center [710, 640] width 140 height 32
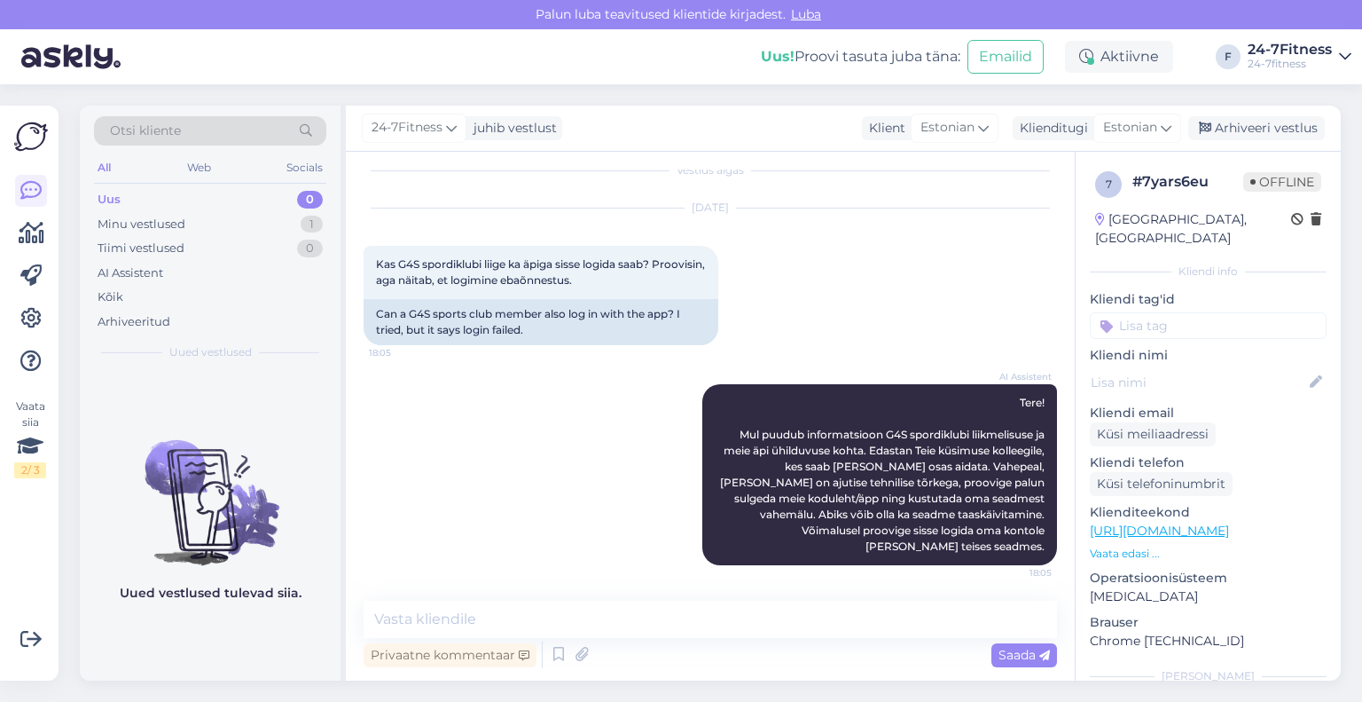
scroll to position [2, 0]
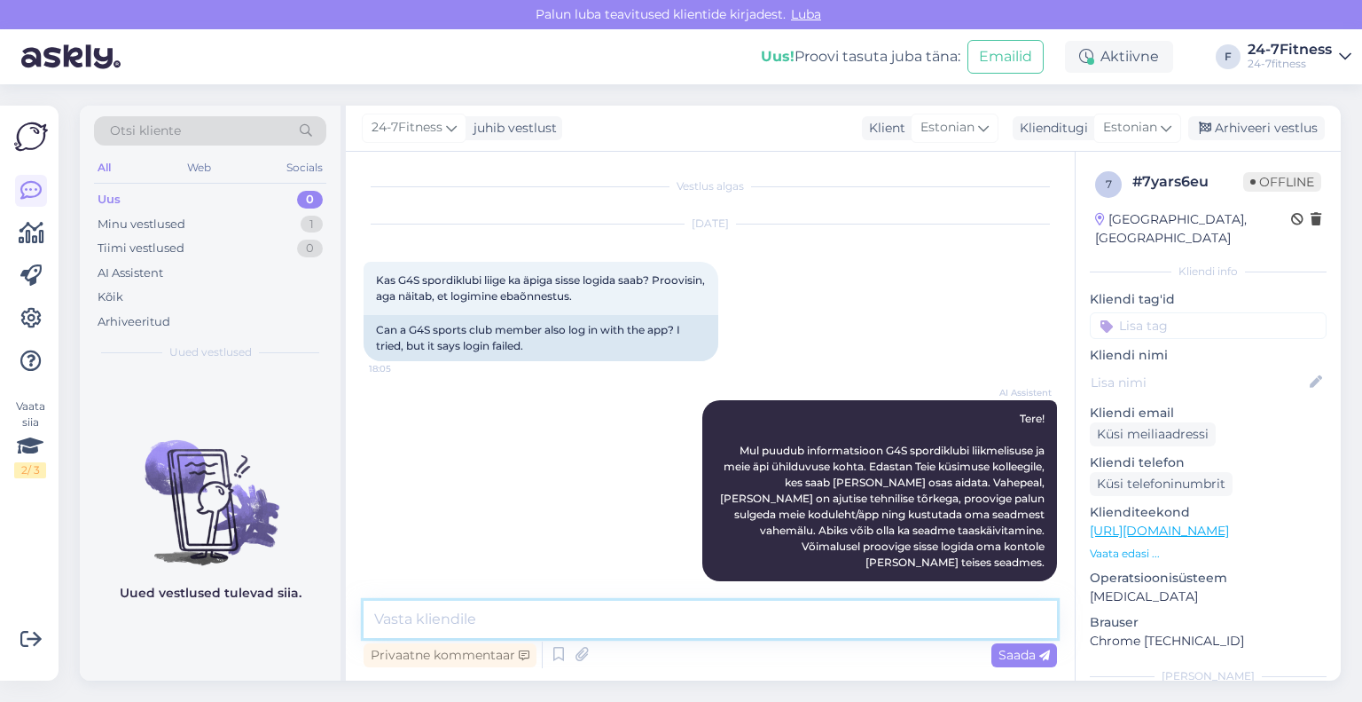
click at [654, 620] on textarea at bounding box center [711, 618] width 694 height 37
type textarea "Tere! Palun saatke enda isikukood, et saaksime kontrollida"
click at [1008, 659] on span "Saada" at bounding box center [1024, 655] width 51 height 16
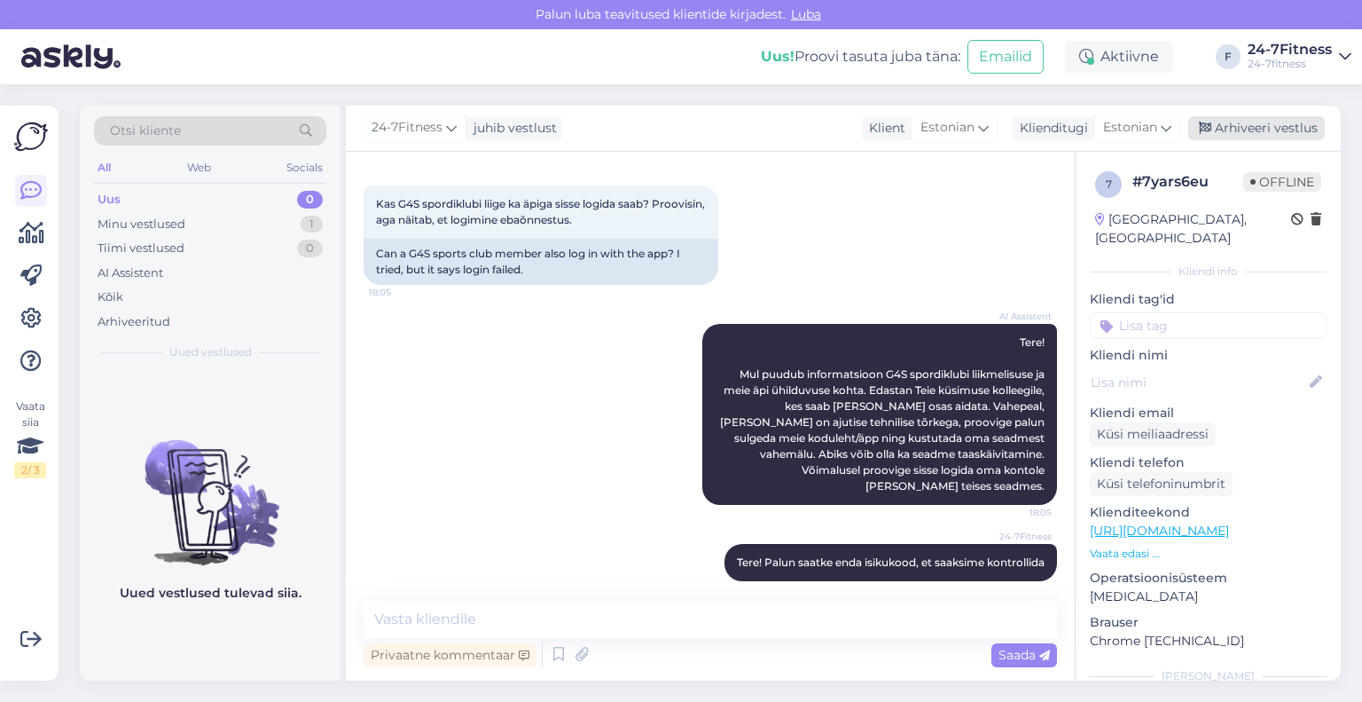
click at [1263, 129] on div "Arhiveeri vestlus" at bounding box center [1256, 128] width 137 height 24
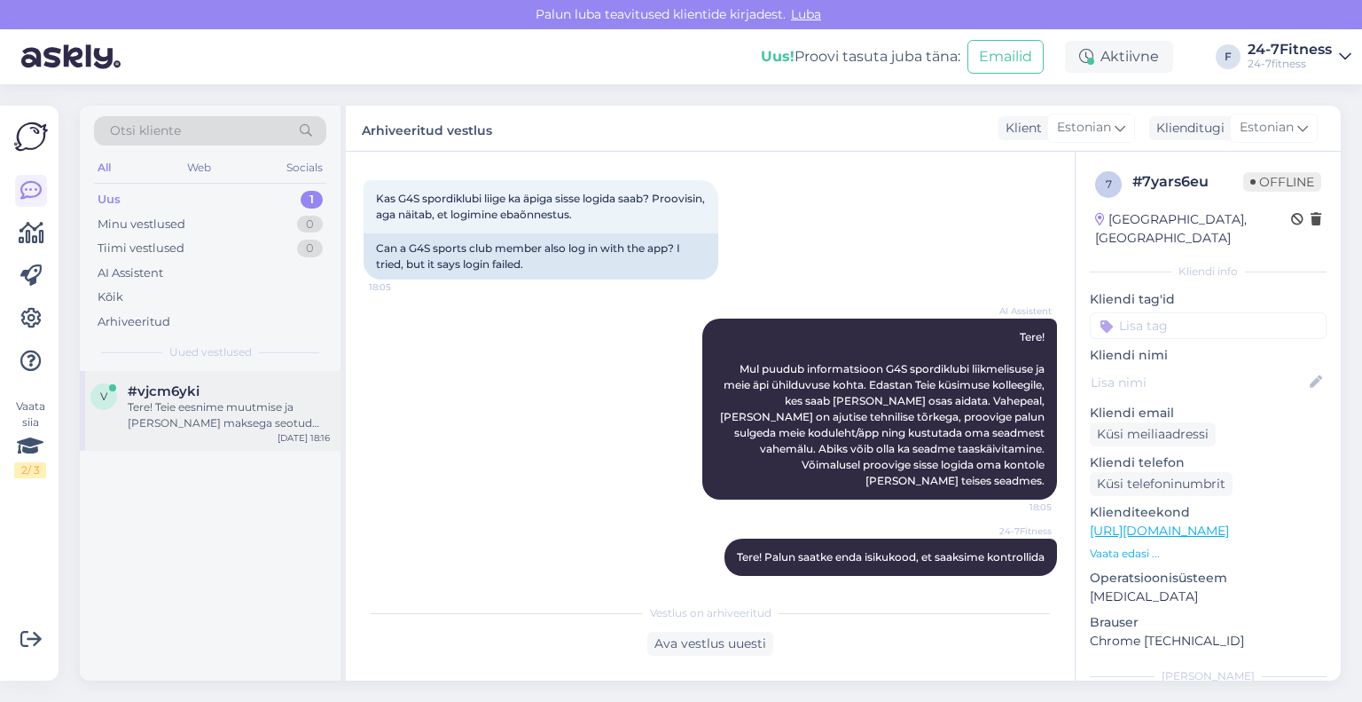
click at [255, 409] on div "Tere! Teie eesnime muutmise ja [PERSON_NAME] maksega seotud muredega [PERSON_NA…" at bounding box center [229, 415] width 202 height 32
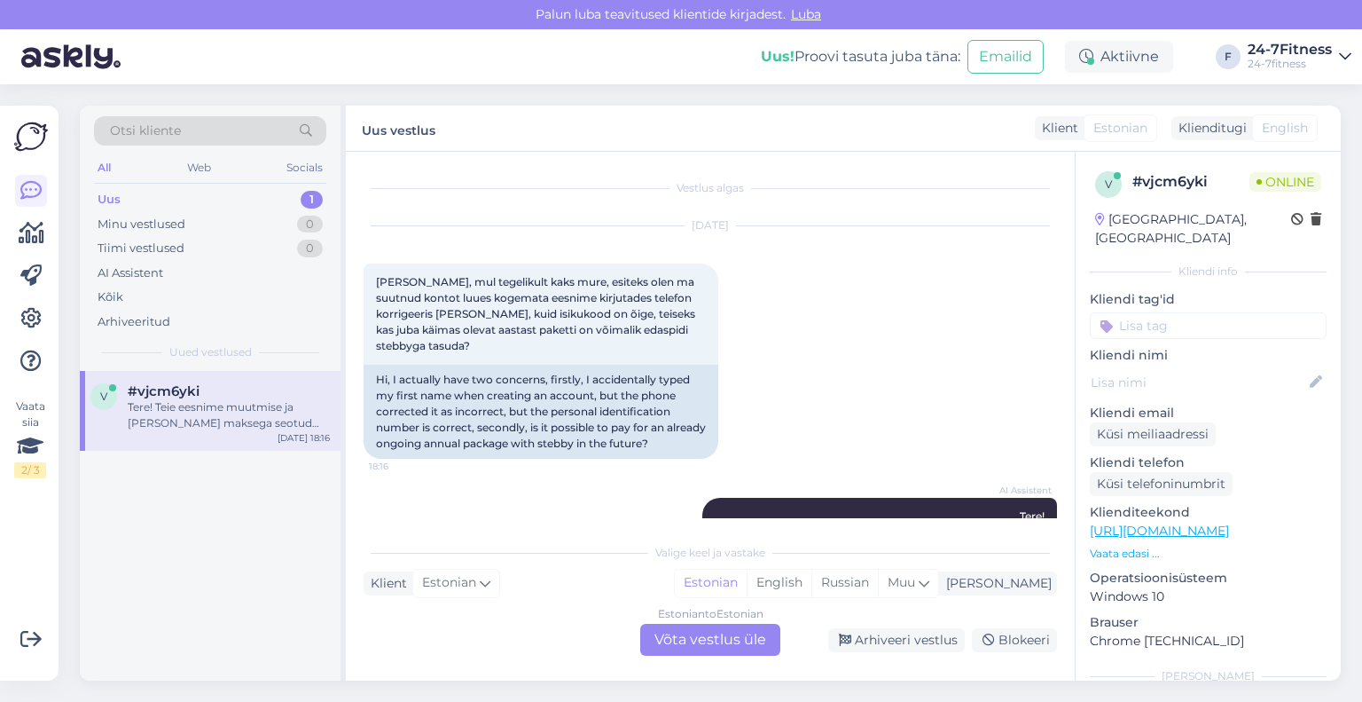
scroll to position [0, 0]
click at [862, 632] on div "Arhiveeri vestlus" at bounding box center [896, 640] width 137 height 24
